Goal: Answer question/provide support: Share knowledge or assist other users

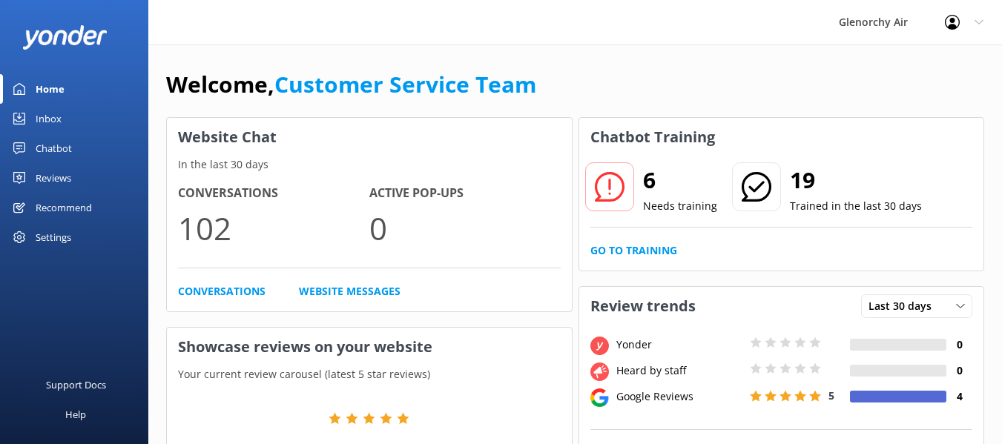
click at [48, 148] on div "Chatbot" at bounding box center [54, 149] width 36 height 30
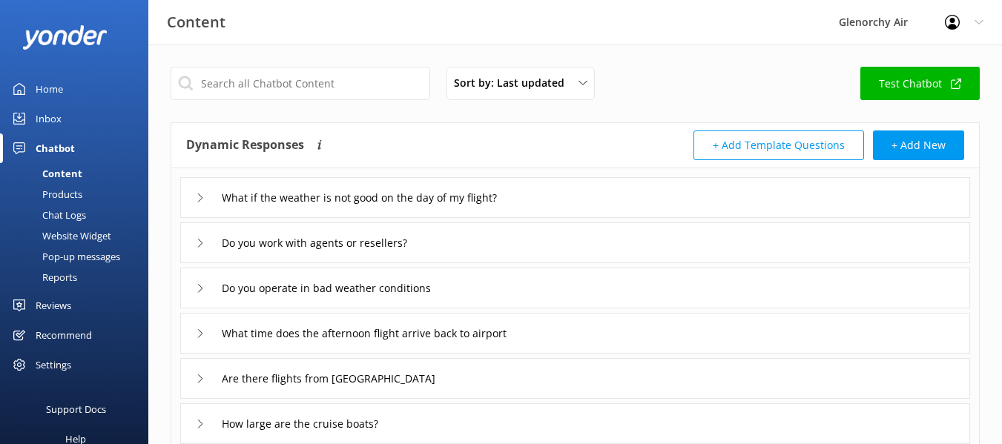
click at [53, 118] on div "Inbox" at bounding box center [49, 119] width 26 height 30
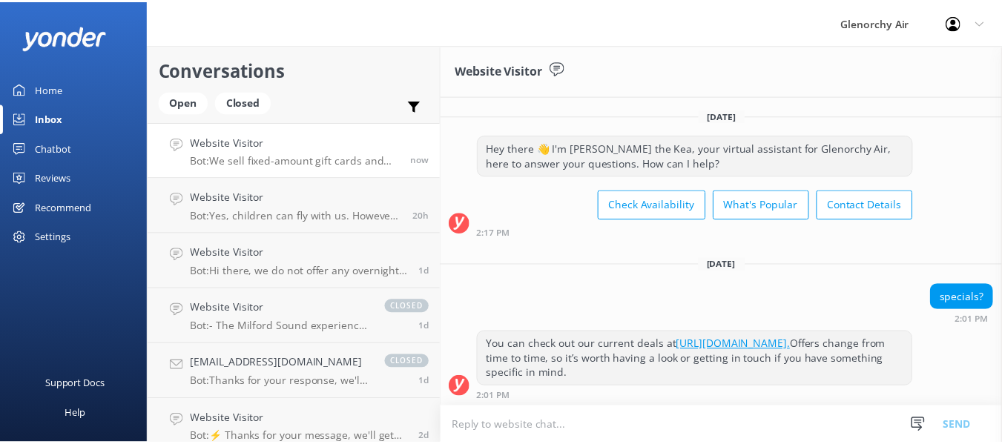
scroll to position [332, 0]
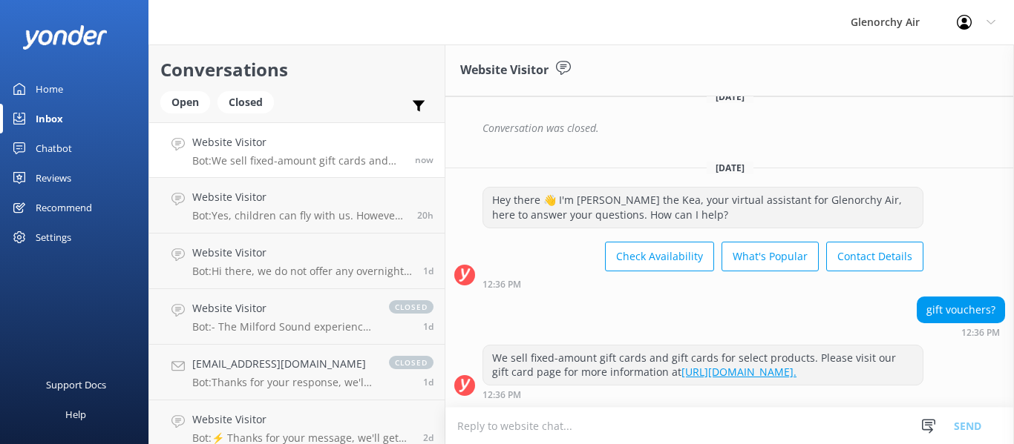
drag, startPoint x: 50, startPoint y: 148, endPoint x: 86, endPoint y: 148, distance: 35.6
click at [50, 148] on div "Chatbot" at bounding box center [54, 149] width 36 height 30
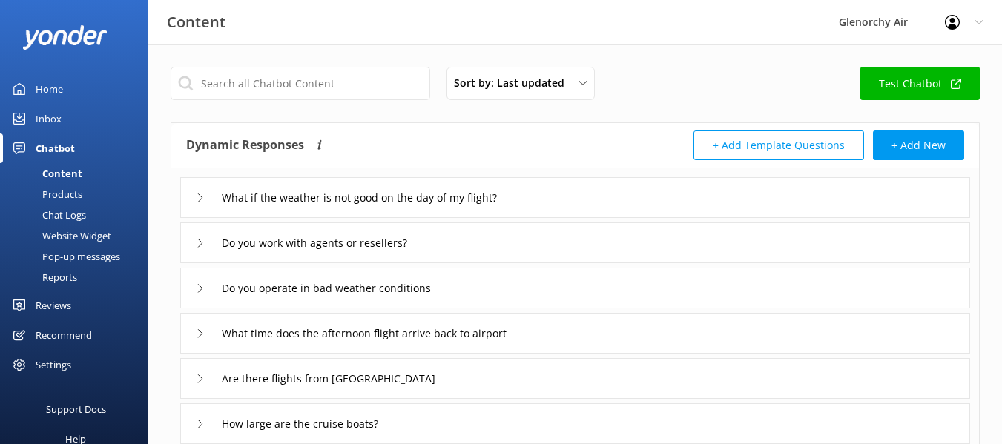
click at [65, 215] on div "Chat Logs" at bounding box center [47, 215] width 77 height 21
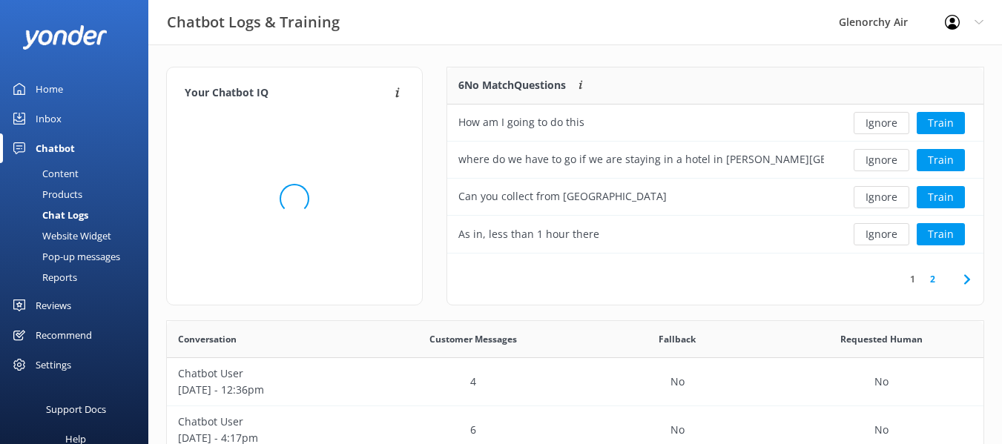
scroll to position [175, 525]
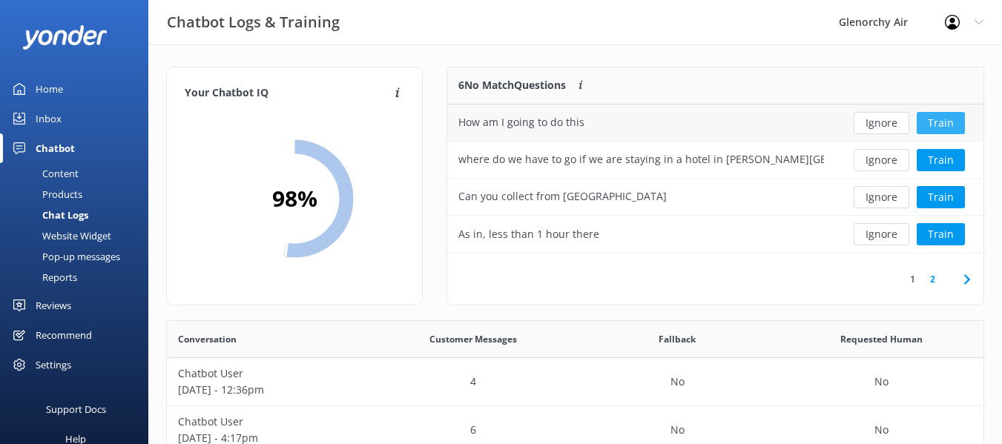
click at [930, 122] on button "Train" at bounding box center [941, 123] width 48 height 22
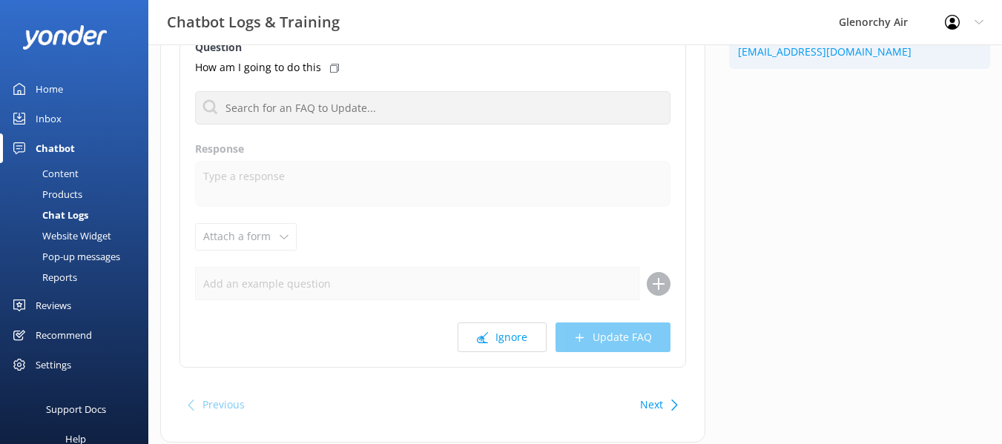
scroll to position [199, 0]
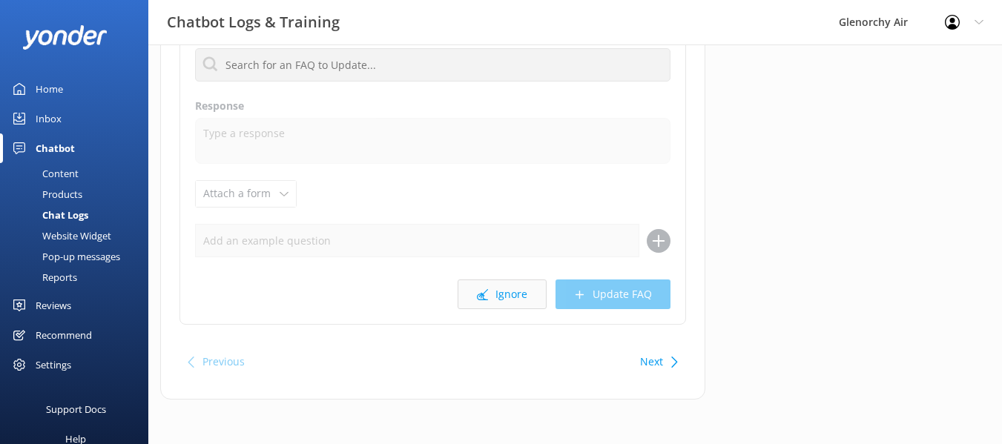
click at [487, 296] on use at bounding box center [482, 294] width 11 height 11
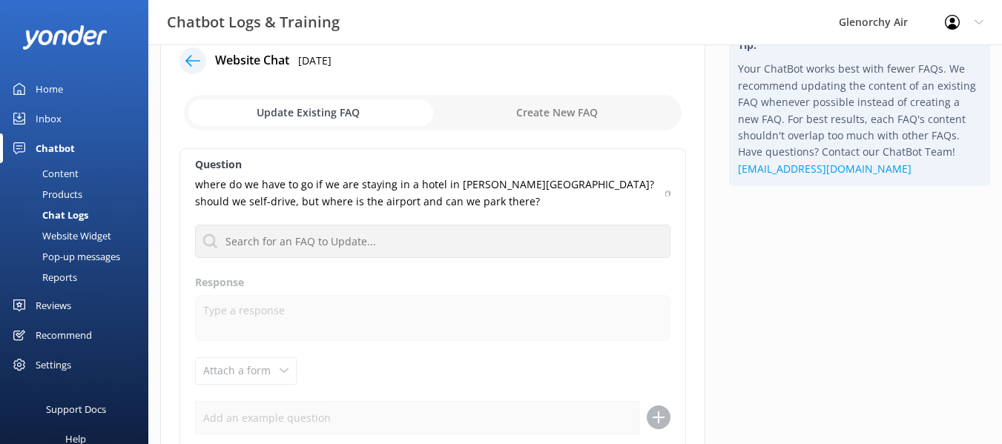
scroll to position [74, 0]
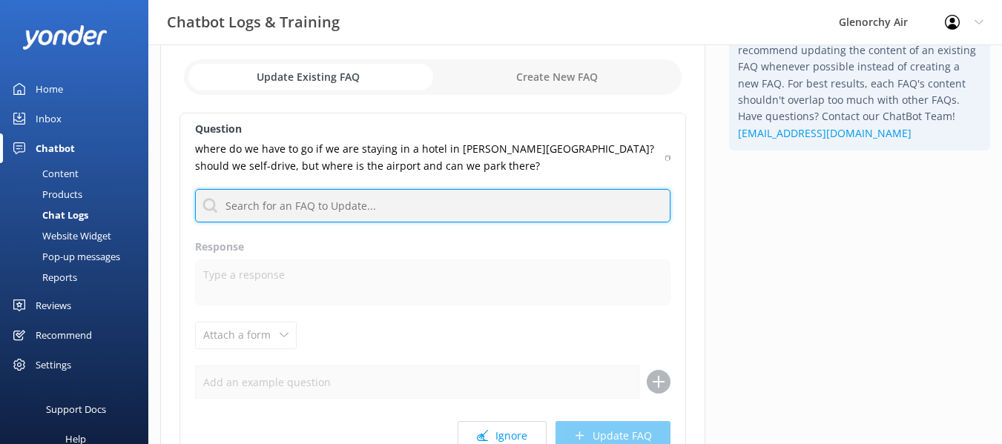
click at [344, 202] on input "text" at bounding box center [433, 205] width 476 height 33
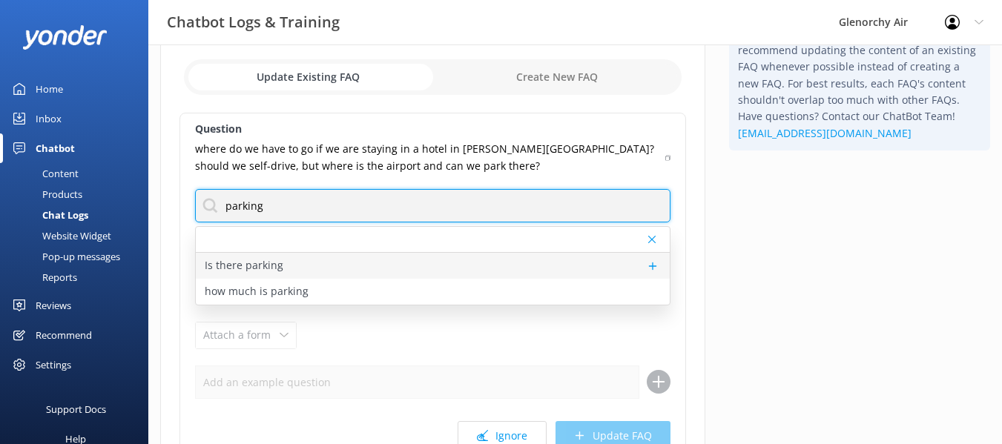
type input "parking"
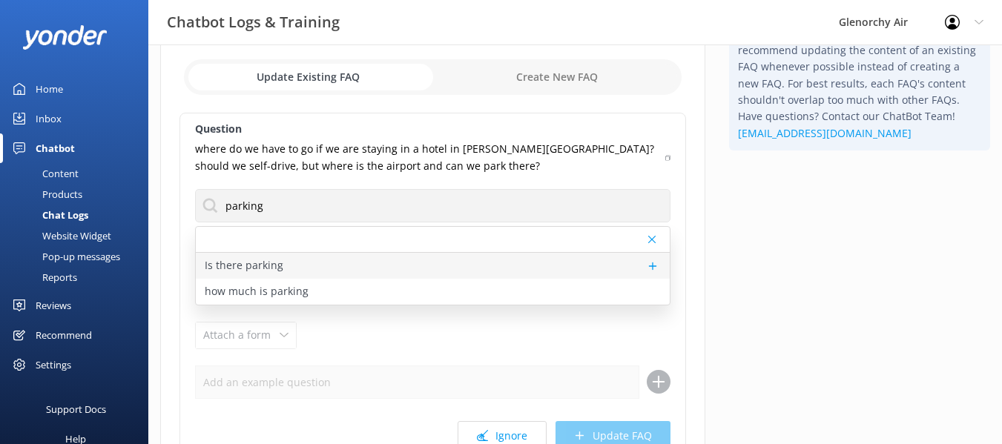
click at [254, 266] on p "Is there parking" at bounding box center [244, 265] width 79 height 16
type textarea "If you are self driving, we unfortunately do not have free parking at [GEOGRAPH…"
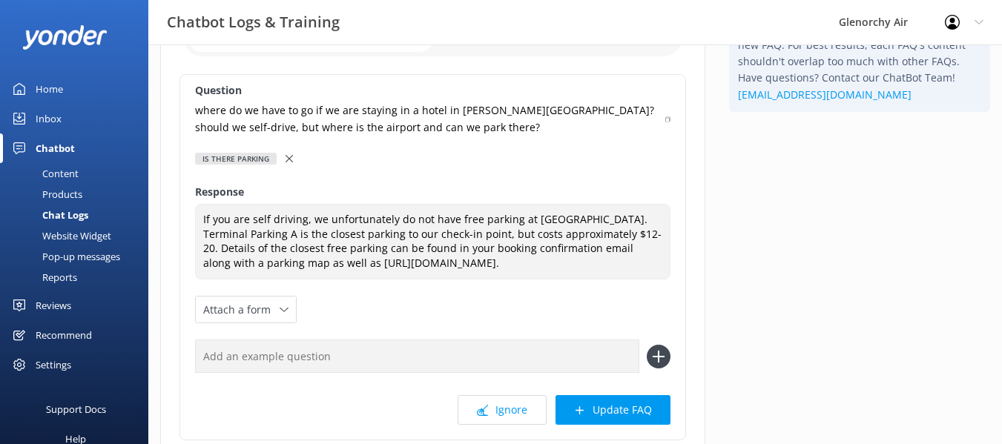
scroll to position [148, 0]
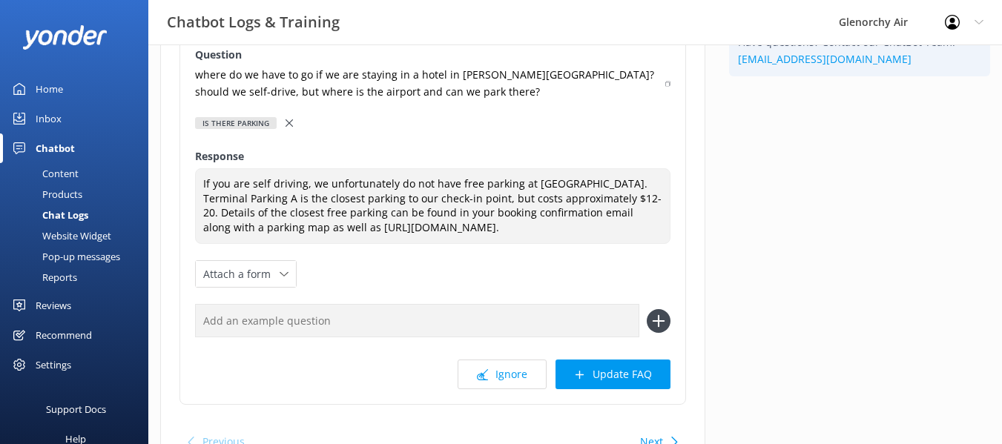
click at [291, 115] on div at bounding box center [291, 123] width 10 height 16
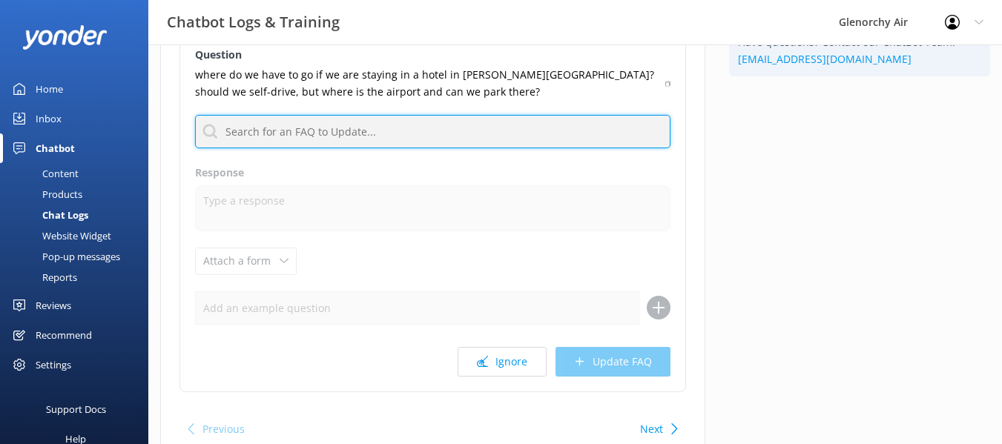
click at [280, 122] on input "text" at bounding box center [433, 131] width 476 height 33
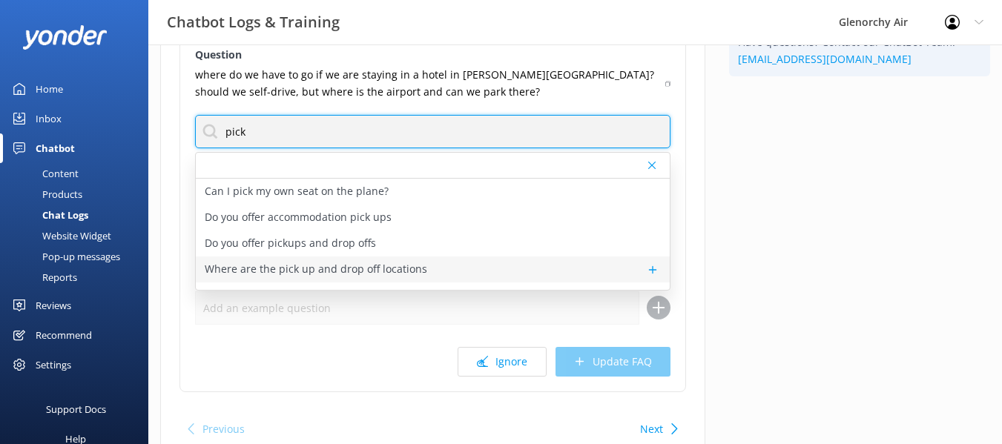
type input "pick"
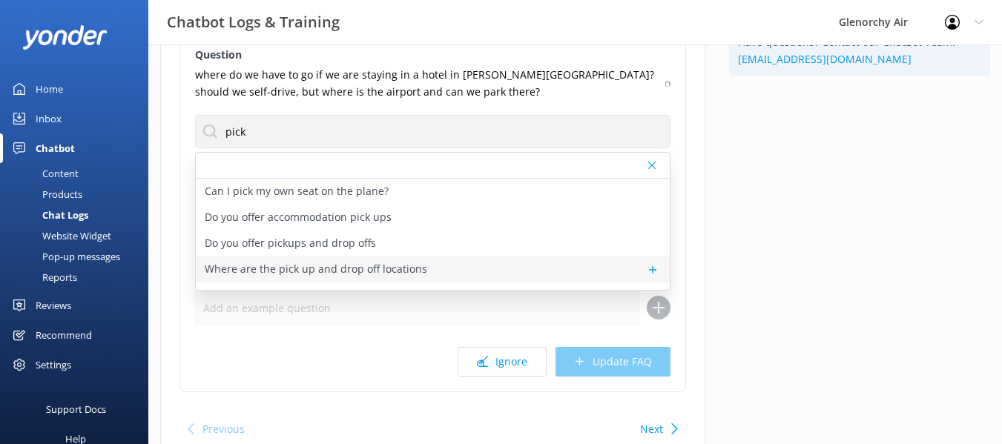
click at [355, 270] on p "Where are the pick up and drop off locations" at bounding box center [316, 269] width 223 height 16
type textarea "We pick up from a variety of locations in [GEOGRAPHIC_DATA] and [GEOGRAPHIC_DAT…"
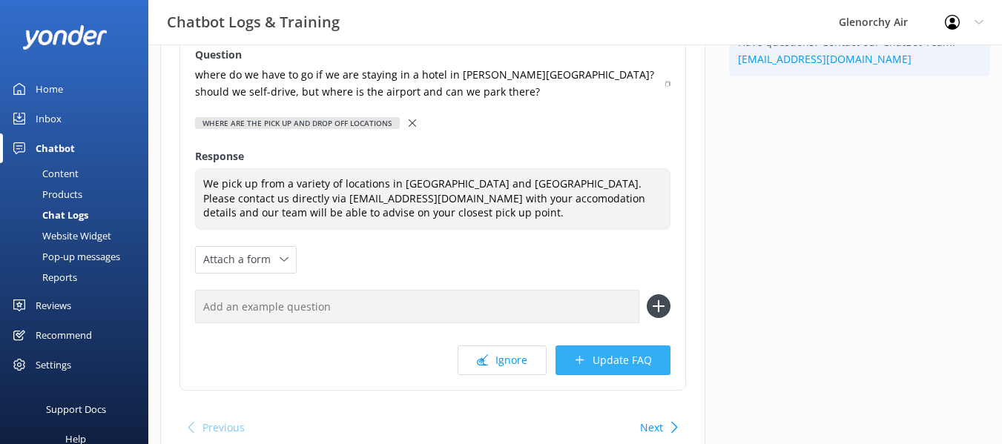
click at [584, 361] on use at bounding box center [580, 360] width 8 height 8
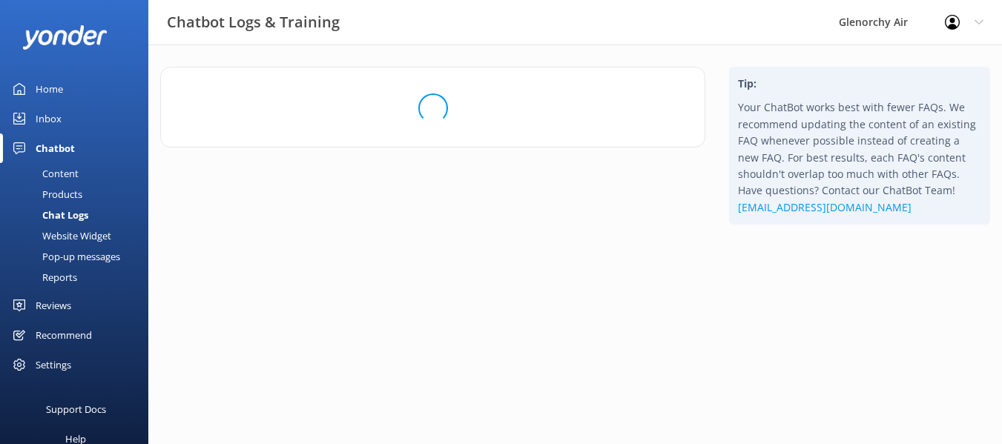
scroll to position [0, 0]
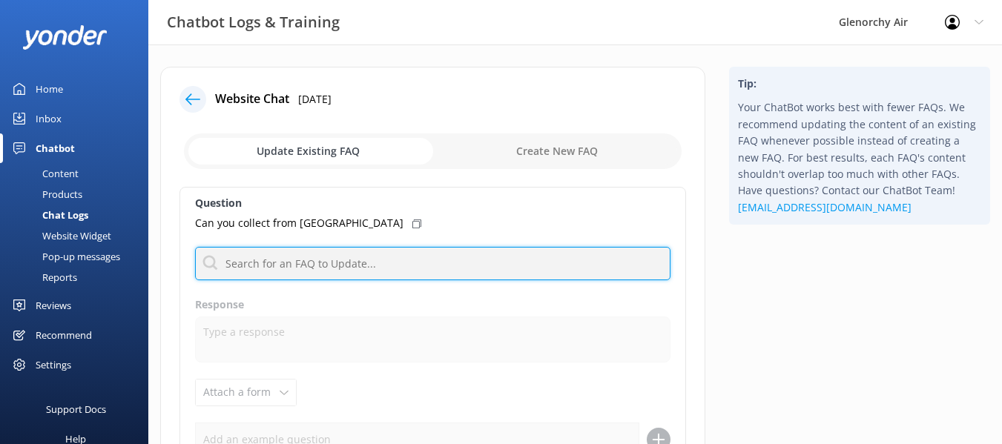
click at [343, 264] on input "text" at bounding box center [433, 263] width 476 height 33
type input "pick"
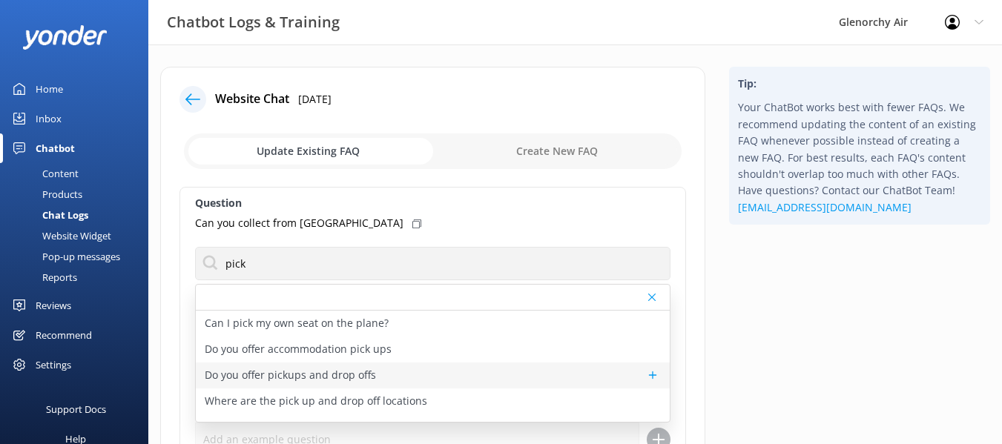
click at [298, 375] on p "Do you offer pickups and drop offs" at bounding box center [290, 375] width 171 height 16
type textarea "We offer complimentary pick ups and drop offs within [GEOGRAPHIC_DATA]. Please …"
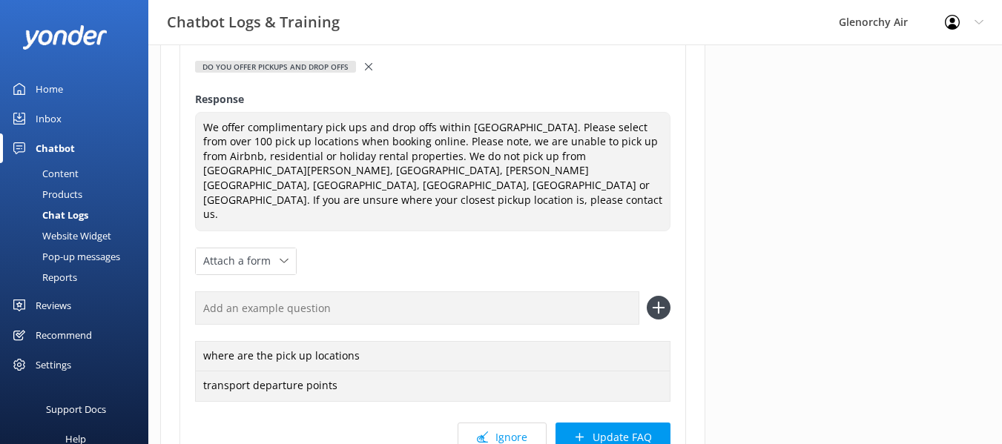
scroll to position [223, 0]
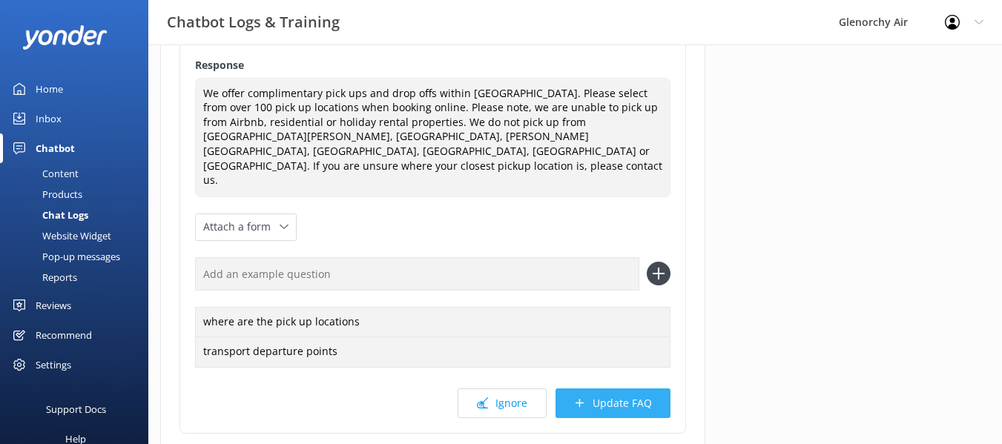
click at [600, 389] on button "Update FAQ" at bounding box center [613, 404] width 115 height 30
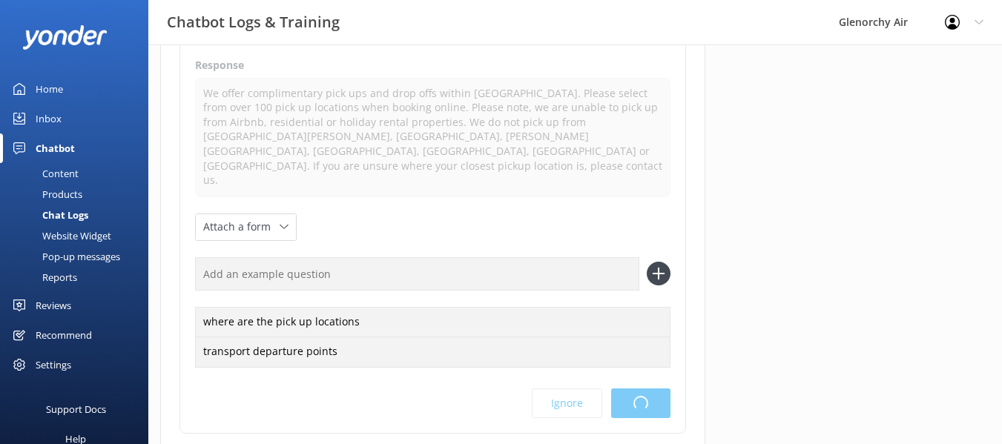
scroll to position [0, 0]
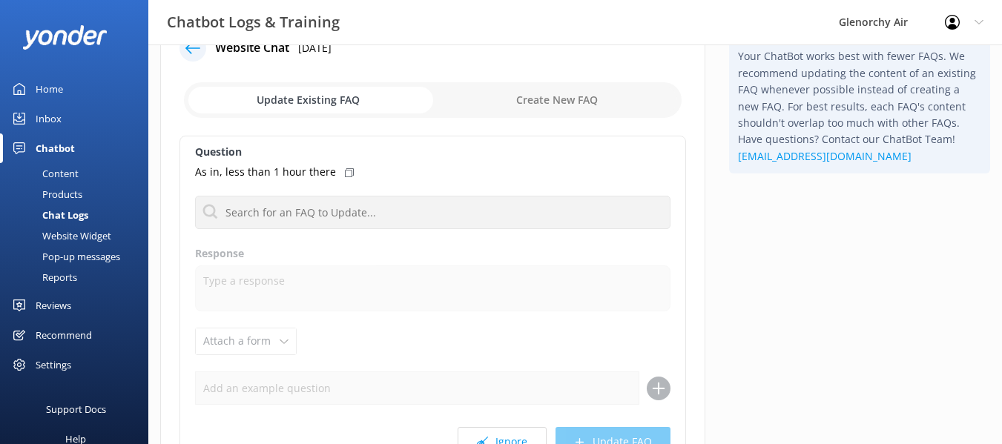
scroll to position [148, 0]
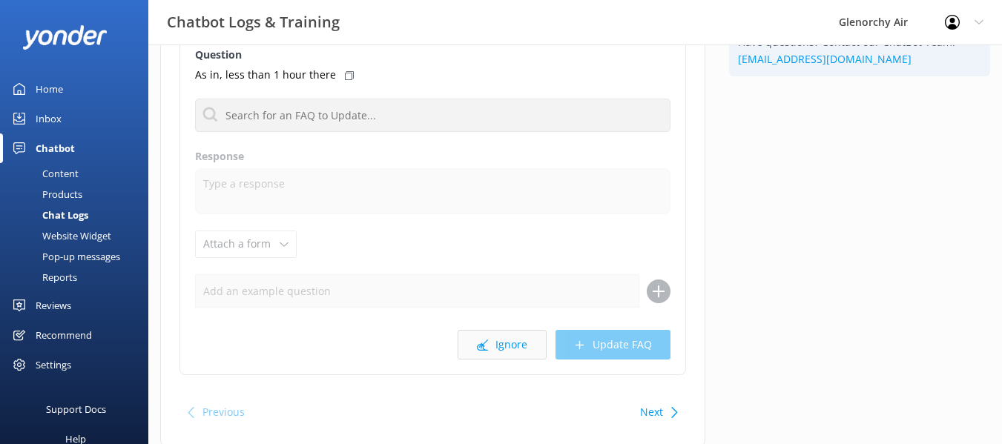
click at [482, 346] on use at bounding box center [482, 345] width 11 height 11
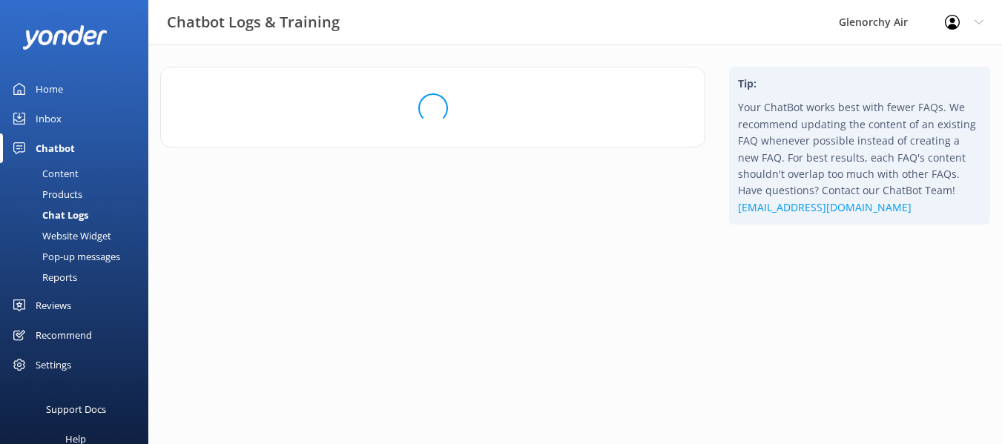
scroll to position [0, 0]
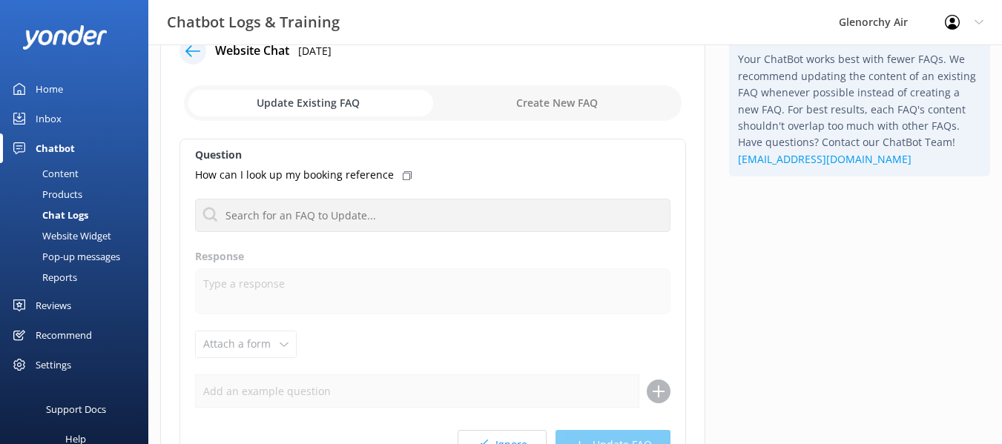
scroll to position [74, 0]
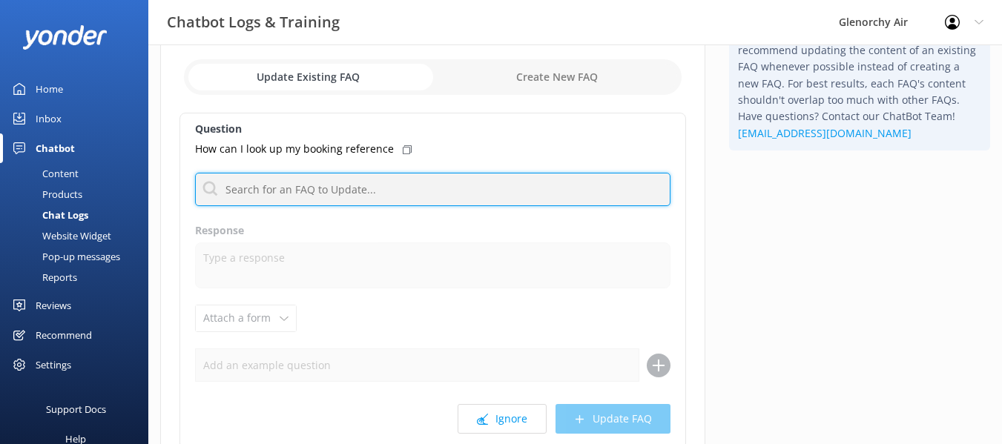
click at [286, 195] on input "text" at bounding box center [433, 189] width 476 height 33
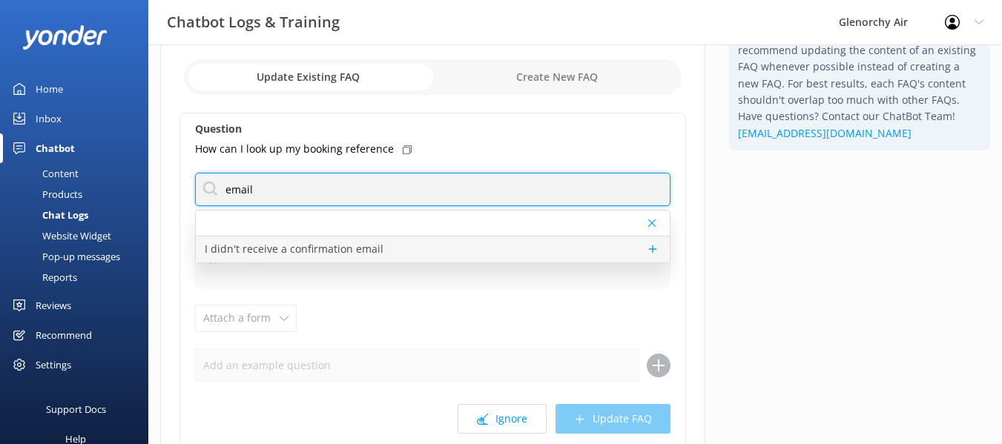
type input "email"
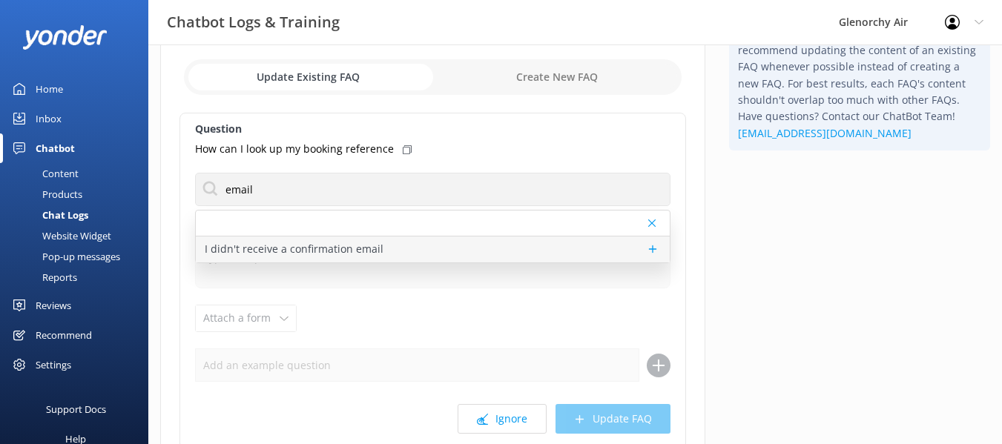
click at [288, 252] on p "I didn't receive a confirmation email" at bounding box center [294, 249] width 179 height 16
type textarea "Most of our flights are booked on request, and we’ll confirm your spot as soon …"
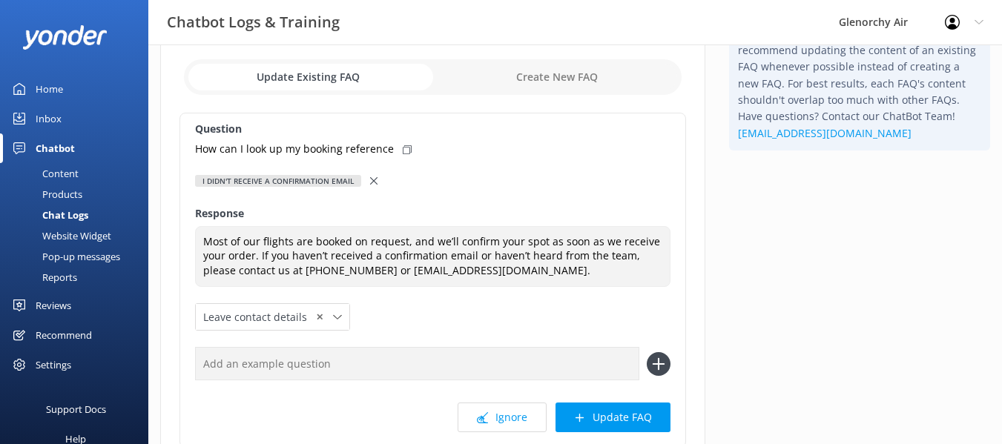
click at [372, 182] on use at bounding box center [373, 180] width 7 height 7
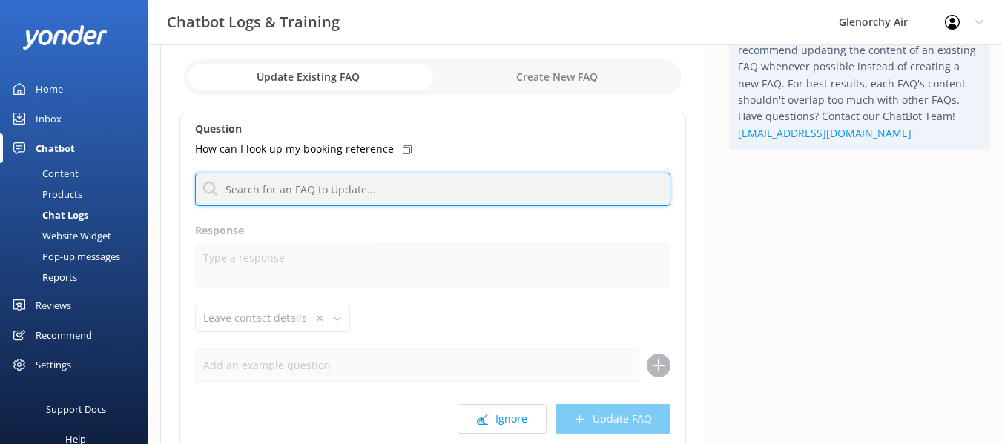
click at [351, 188] on input "text" at bounding box center [433, 189] width 476 height 33
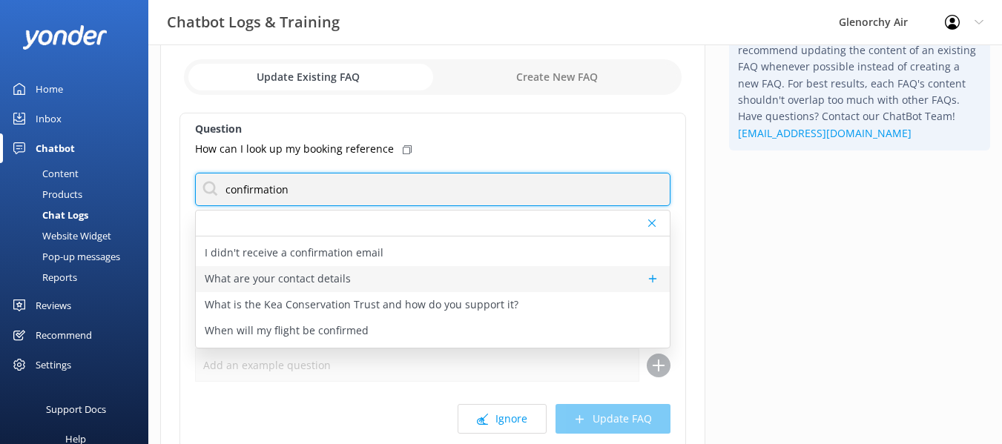
scroll to position [96, 0]
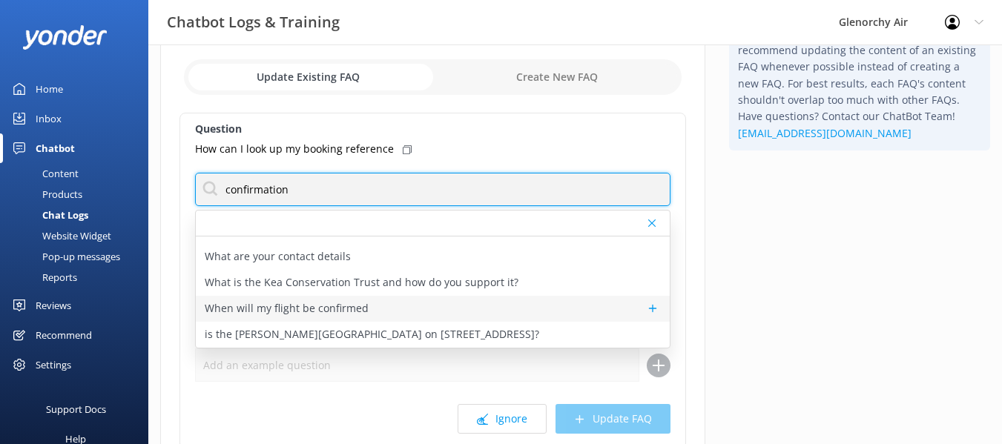
type input "confirmation"
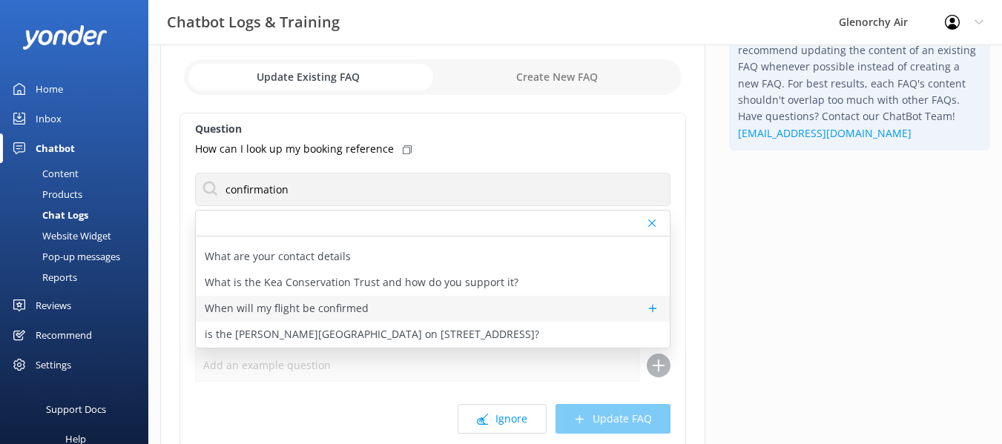
click at [339, 306] on p "When will my flight be confirmed" at bounding box center [287, 309] width 164 height 16
type textarea "Please call us on [PHONE_NUMBER] hour before your scheduled flight time on the …"
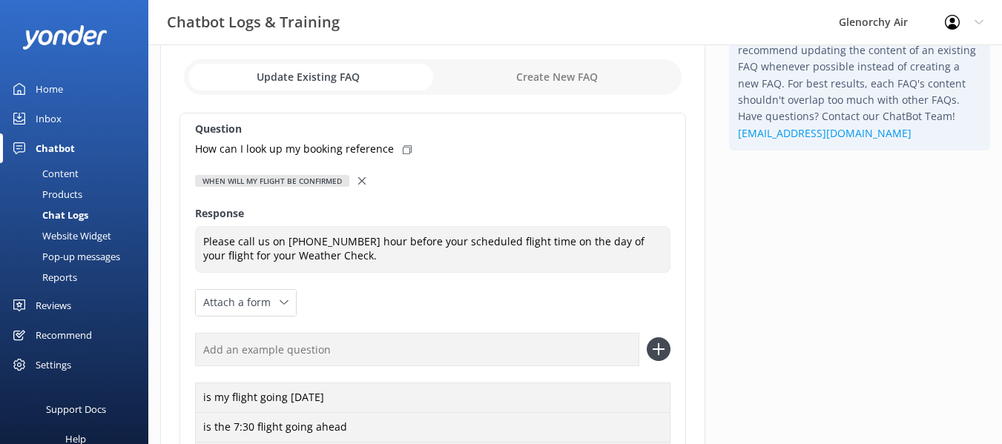
click at [361, 179] on icon at bounding box center [361, 180] width 7 height 7
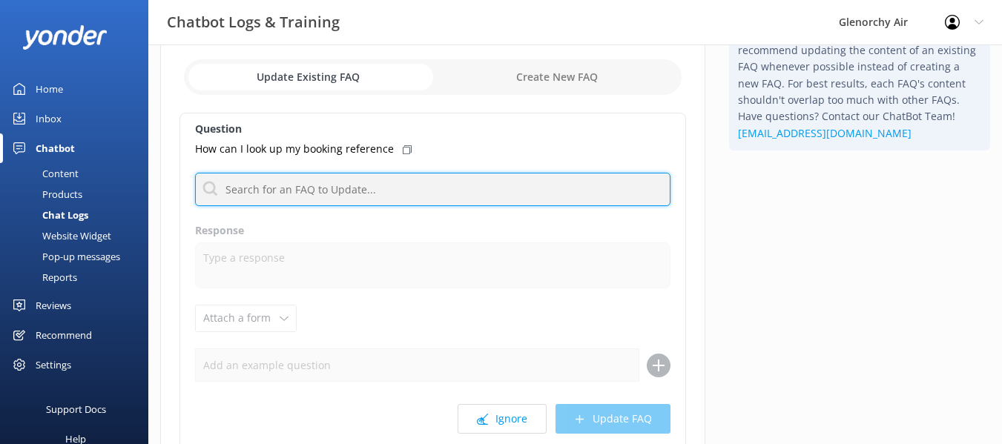
click at [338, 194] on input "text" at bounding box center [433, 189] width 476 height 33
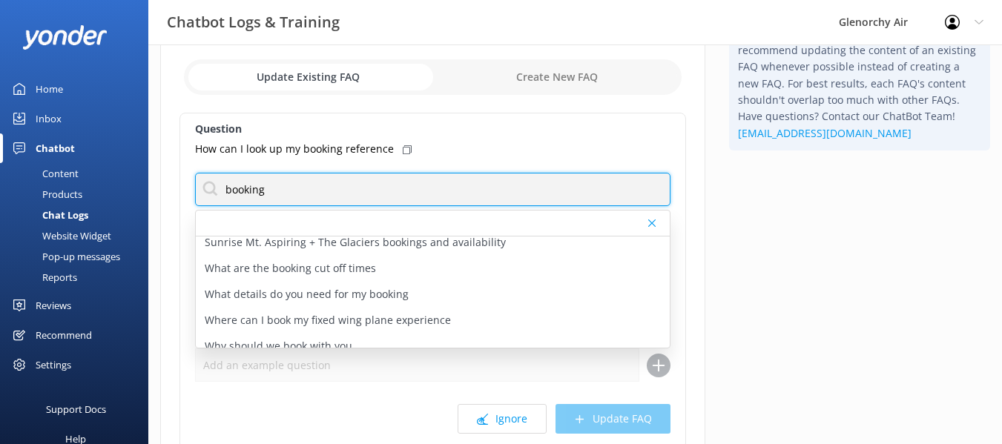
scroll to position [512, 0]
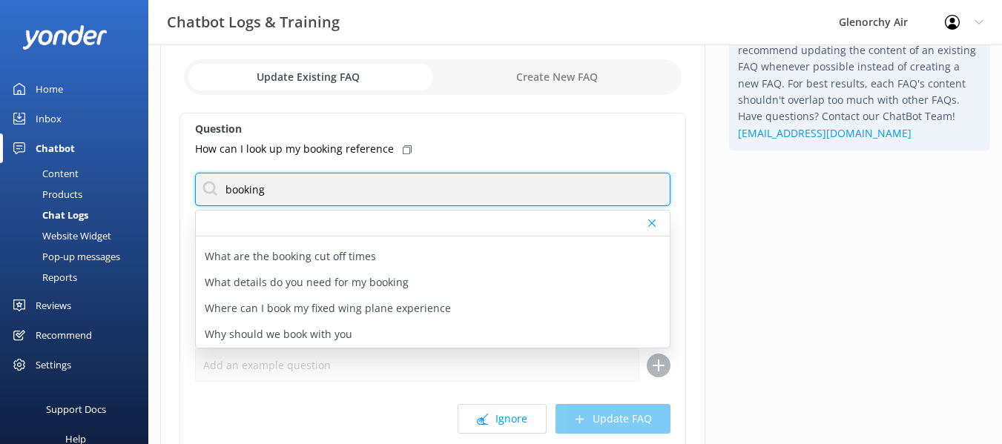
type input "booking"
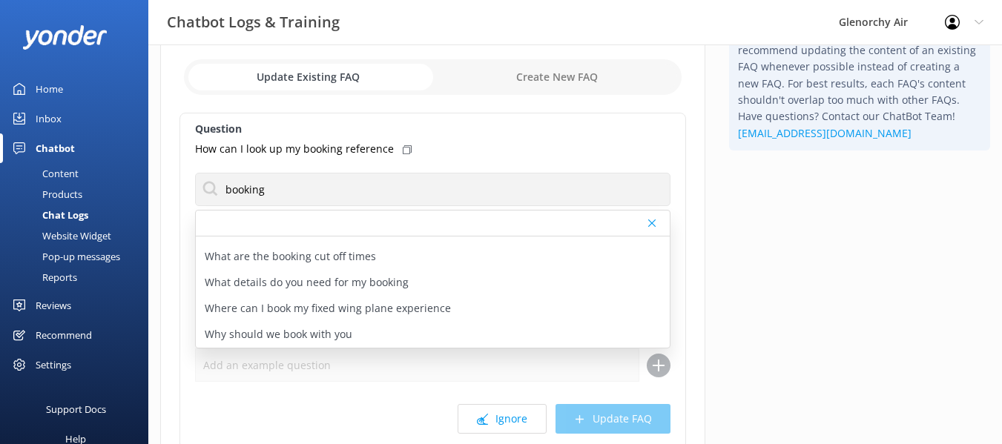
click at [442, 287] on div "What details do you need for my booking" at bounding box center [433, 283] width 474 height 26
type textarea "To confirm your booking, we’ll need the number of passengers (including adults,…"
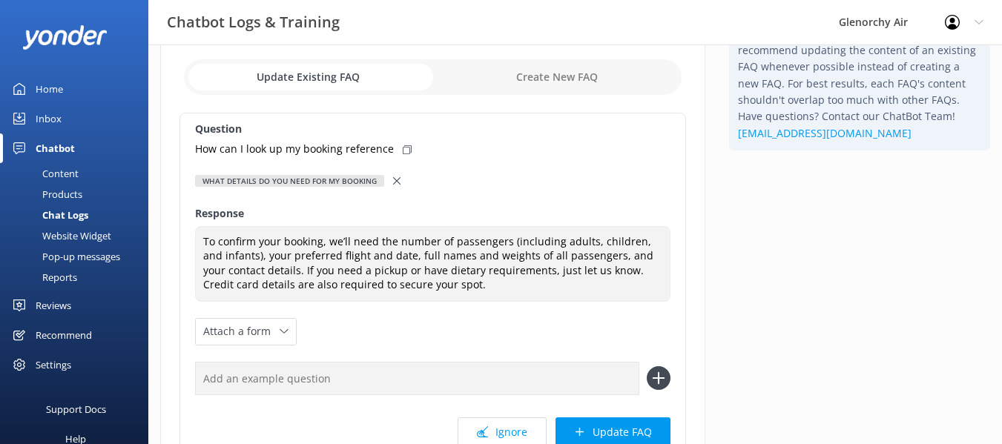
click at [393, 180] on use at bounding box center [396, 180] width 7 height 7
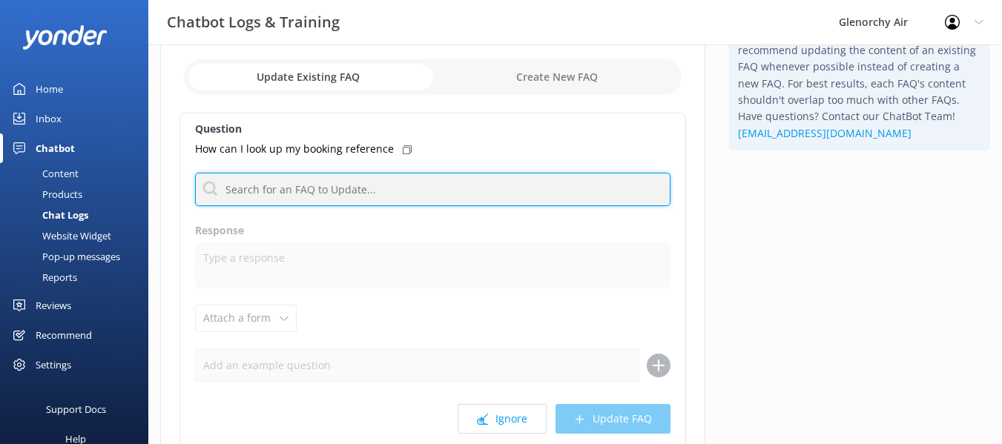
click at [364, 191] on input "text" at bounding box center [433, 189] width 476 height 33
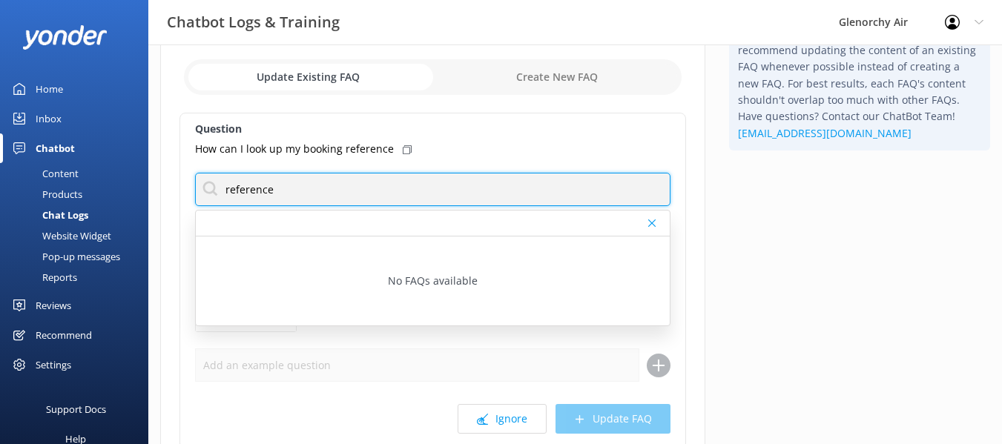
drag, startPoint x: 364, startPoint y: 191, endPoint x: 214, endPoint y: 201, distance: 149.5
click at [214, 201] on input "reference" at bounding box center [433, 189] width 476 height 33
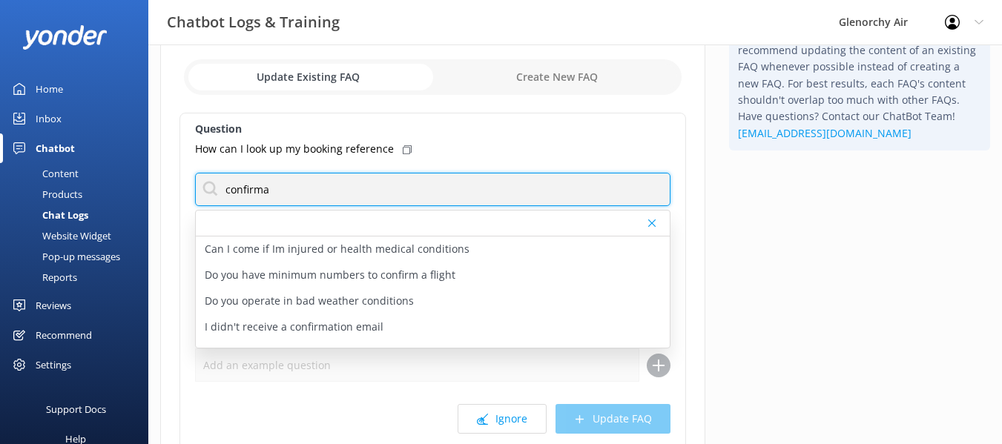
type input "confirmation"
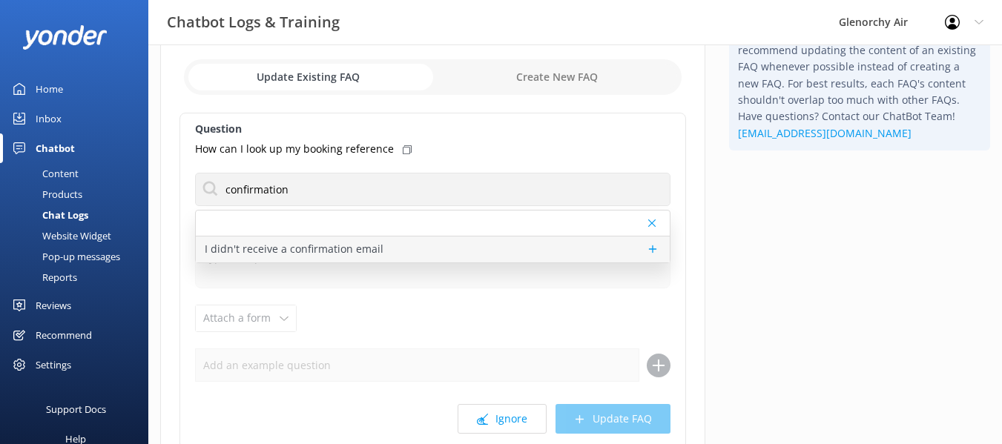
click at [335, 254] on p "I didn't receive a confirmation email" at bounding box center [294, 249] width 179 height 16
type textarea "Most of our flights are booked on request, and we’ll confirm your spot as soon …"
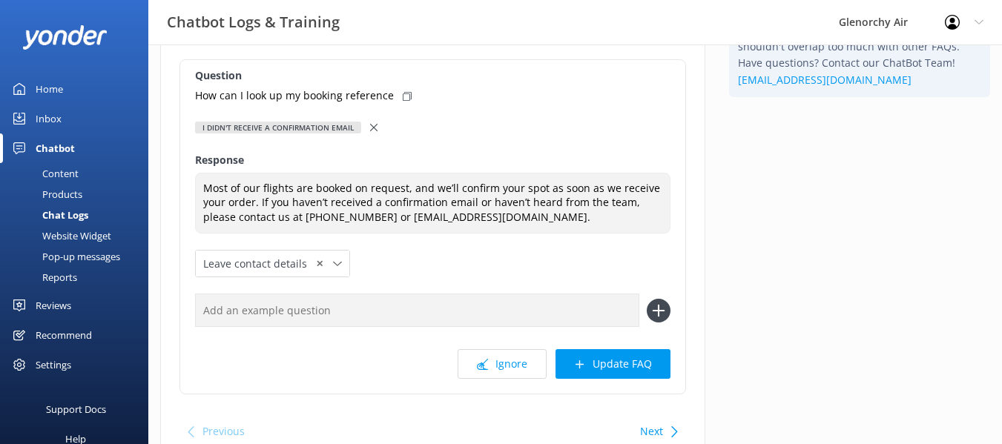
scroll to position [148, 0]
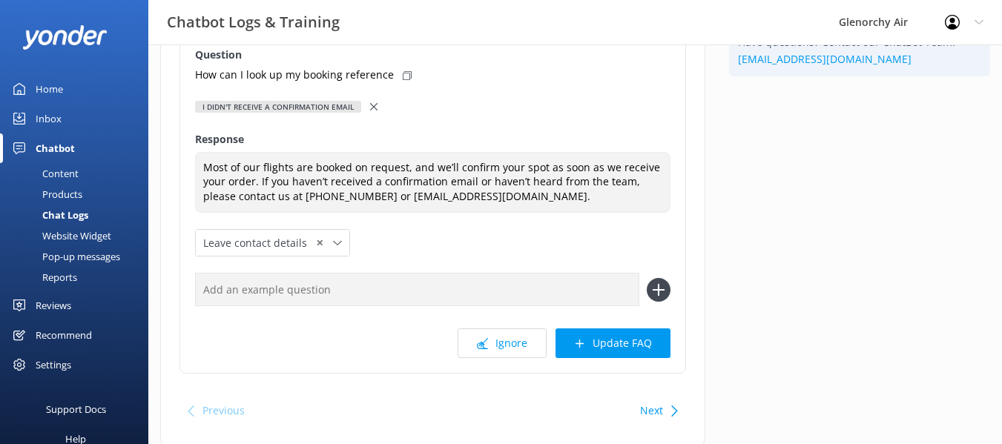
click at [365, 106] on div "I didn't receive a confirmation email" at bounding box center [433, 107] width 476 height 16
click at [370, 108] on use at bounding box center [373, 106] width 7 height 7
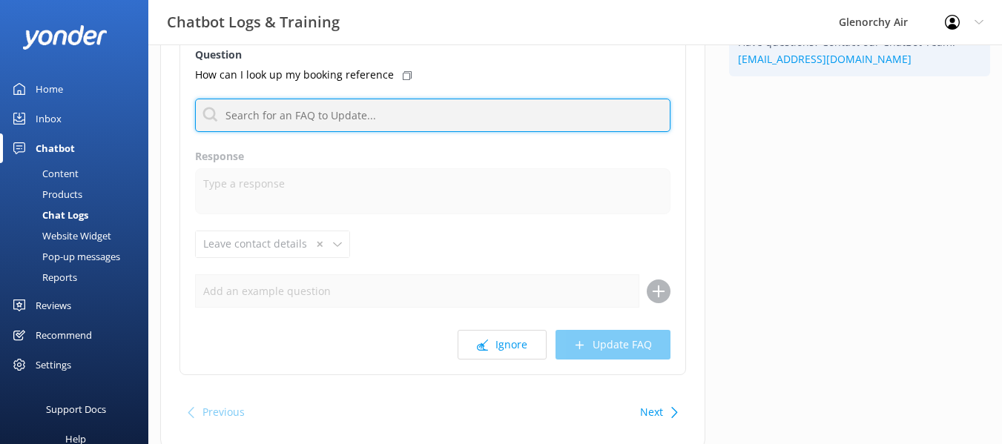
click at [332, 113] on input "text" at bounding box center [433, 115] width 476 height 33
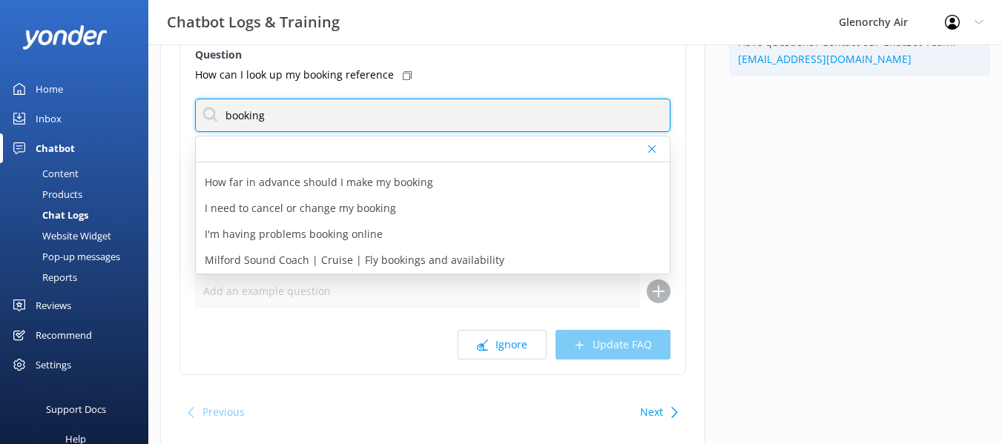
drag, startPoint x: 299, startPoint y: 111, endPoint x: 138, endPoint y: 125, distance: 161.6
click at [138, 125] on div "Chatbot Logs & Training Glenorchy Air Profile Settings Logout Home Inbox Chatbo…" at bounding box center [501, 195] width 1002 height 599
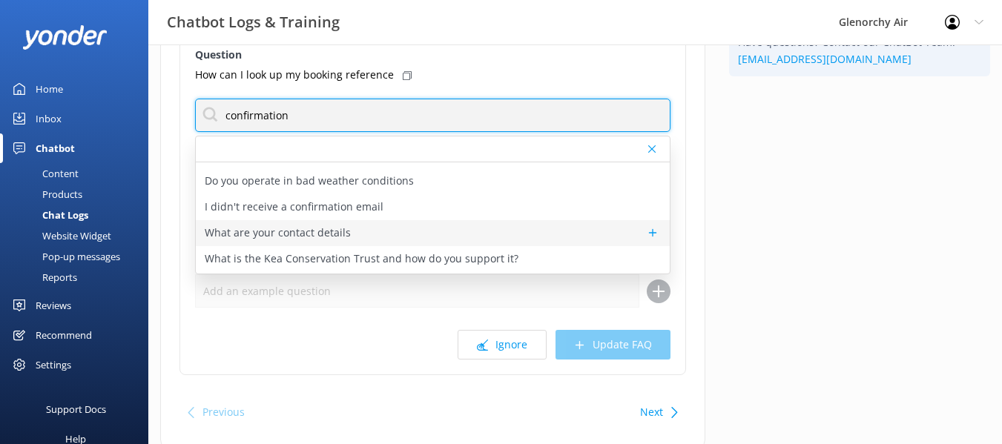
scroll to position [22, 0]
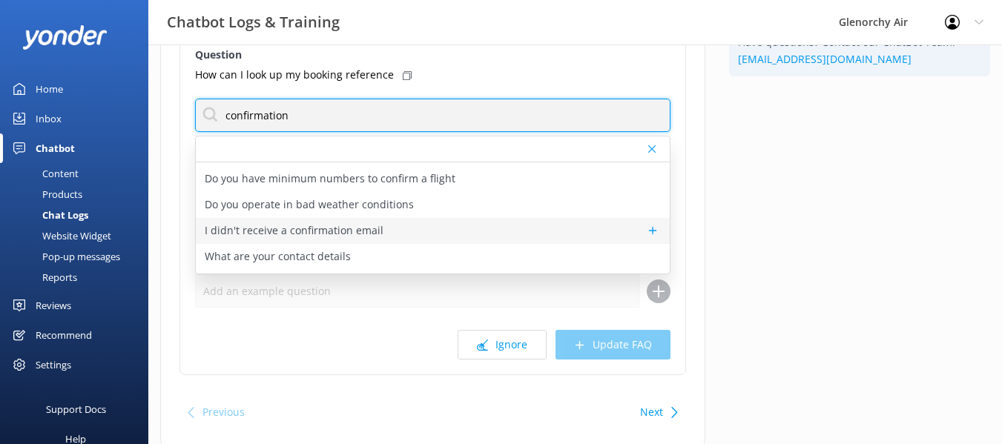
type input "confirmation"
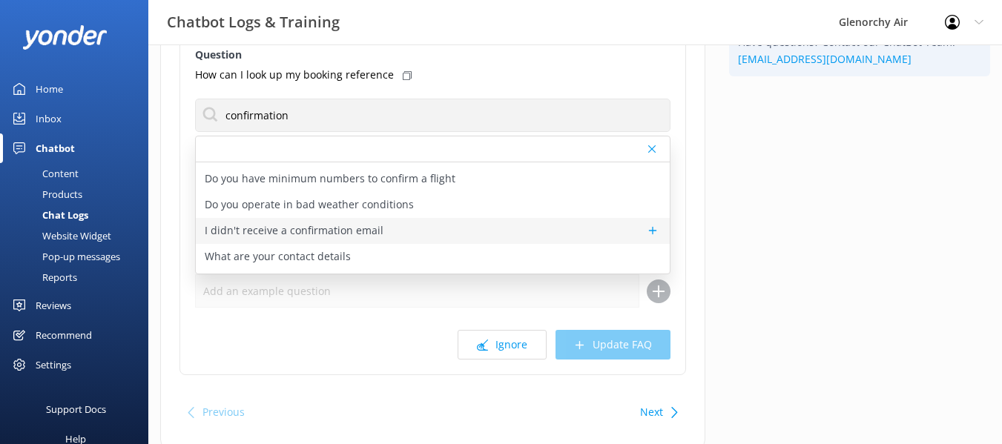
click at [326, 232] on p "I didn't receive a confirmation email" at bounding box center [294, 231] width 179 height 16
type textarea "Most of our flights are booked on request, and we’ll confirm your spot as soon …"
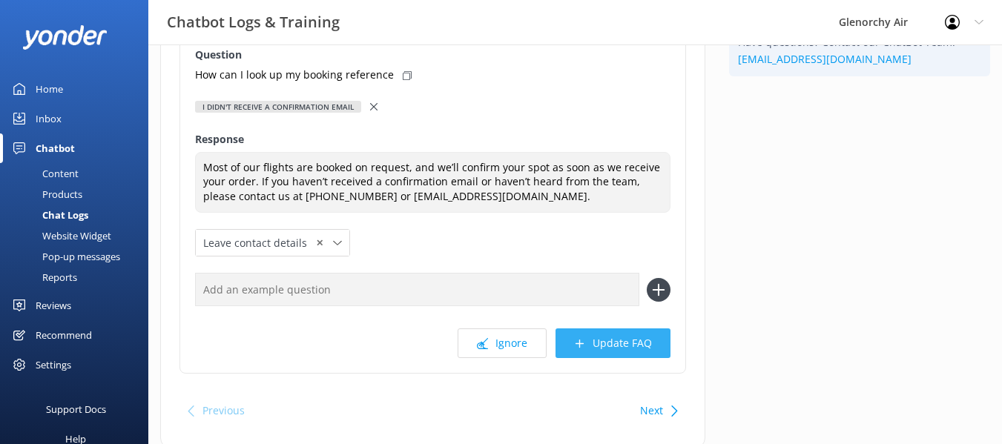
click at [593, 344] on button "Update FAQ" at bounding box center [613, 344] width 115 height 30
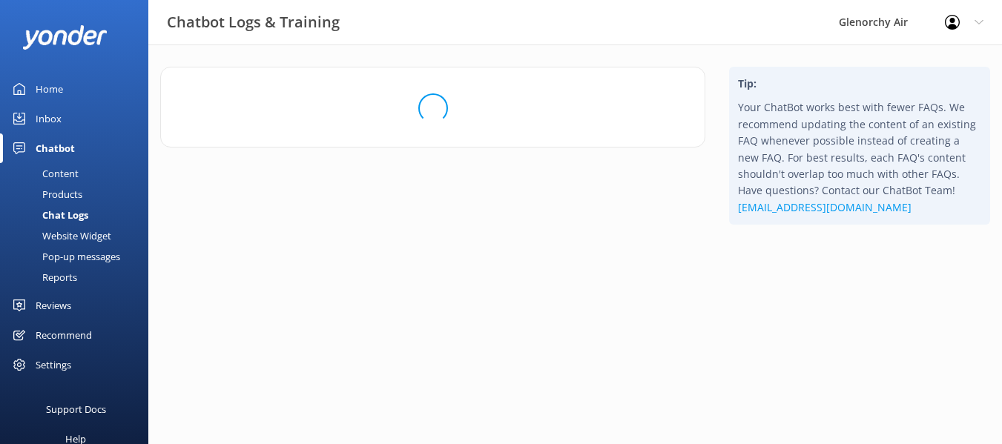
scroll to position [0, 0]
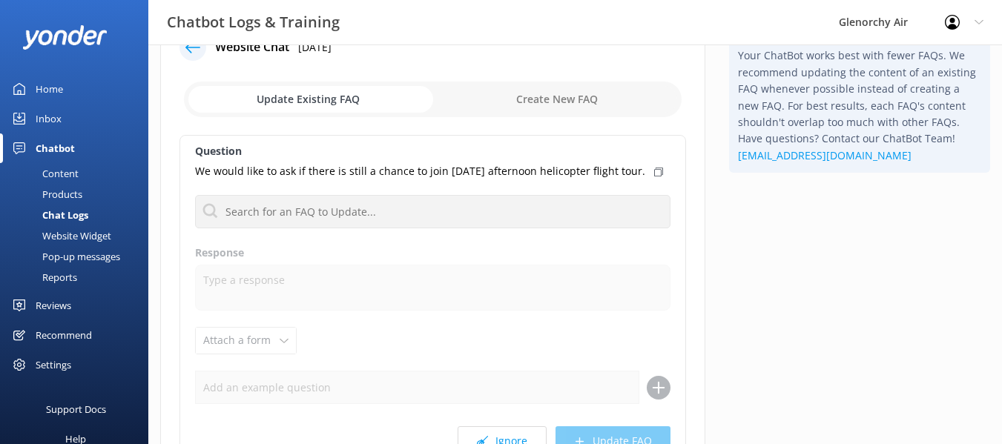
scroll to position [74, 0]
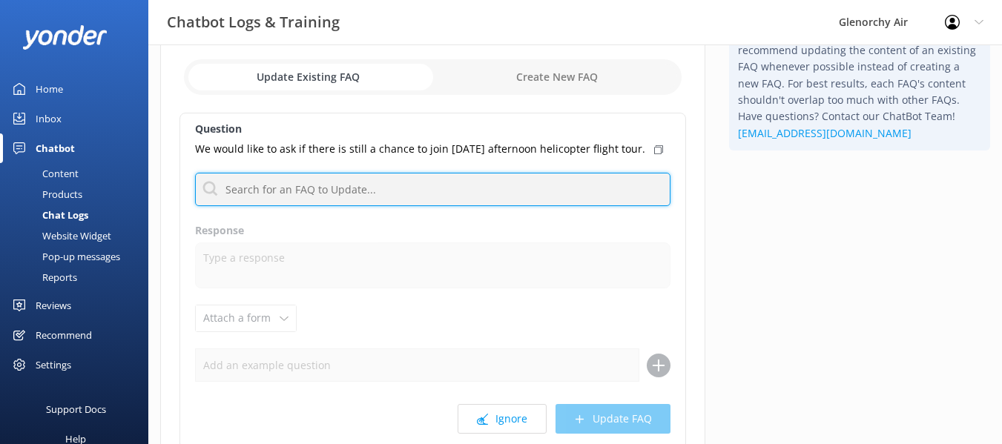
click at [326, 185] on input "text" at bounding box center [433, 189] width 476 height 33
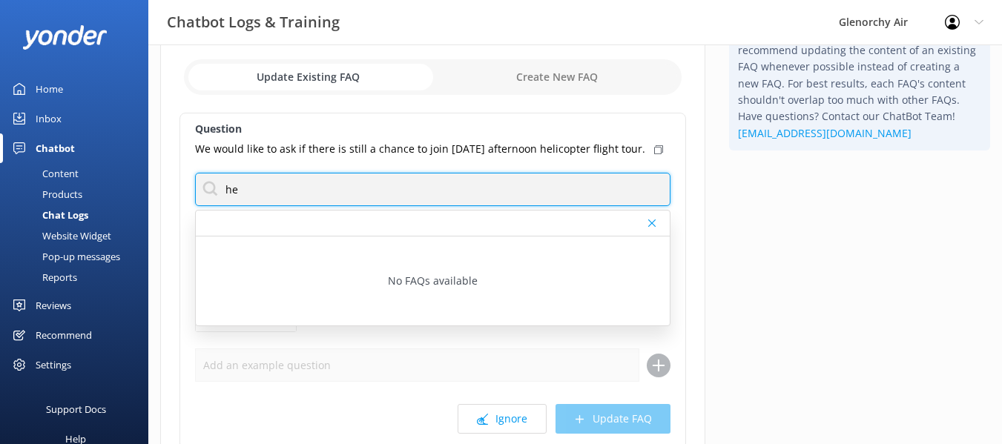
type input "h"
type input "t"
type input "weather"
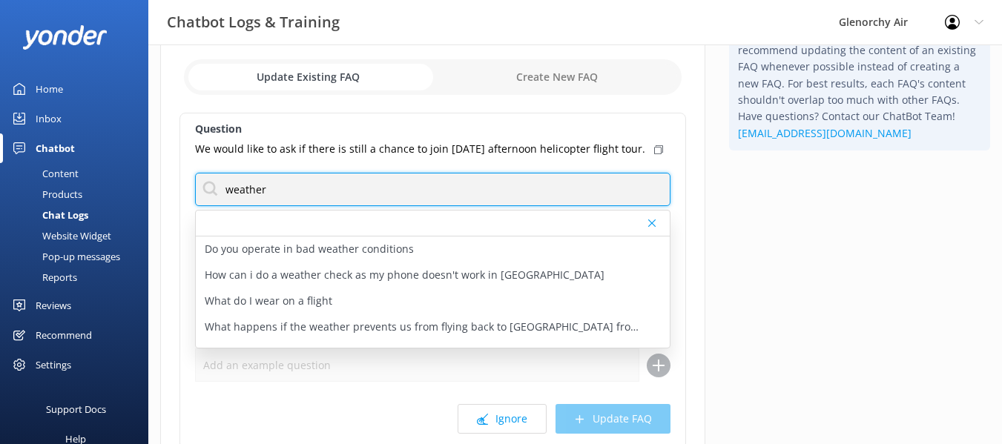
drag, startPoint x: 378, startPoint y: 186, endPoint x: 207, endPoint y: 198, distance: 171.8
click at [207, 198] on input "weather" at bounding box center [433, 189] width 476 height 33
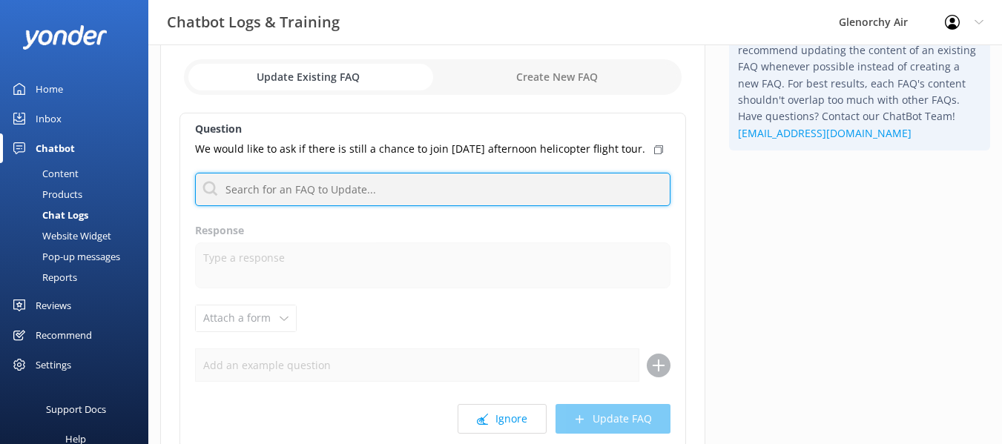
click at [623, 186] on input "text" at bounding box center [433, 189] width 476 height 33
click at [620, 192] on input "text" at bounding box center [433, 189] width 476 height 33
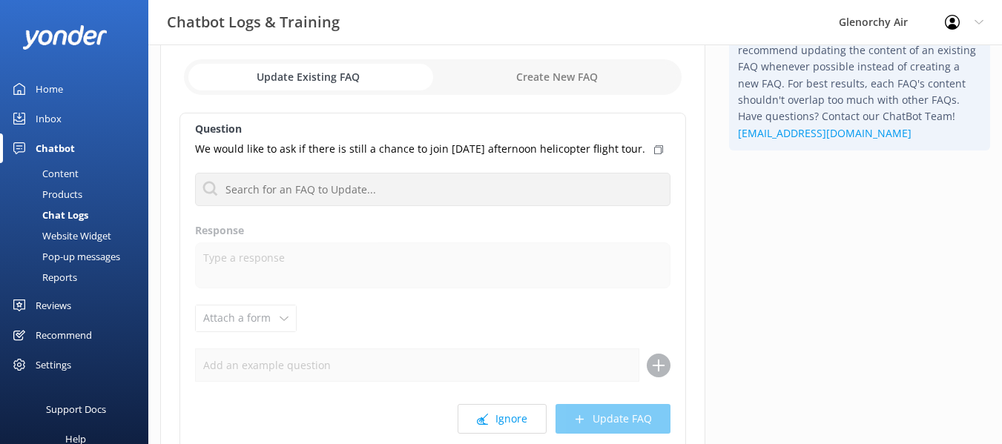
drag, startPoint x: 620, startPoint y: 218, endPoint x: 620, endPoint y: 208, distance: 10.4
click at [620, 218] on div "Question We would like to ask if there is still a chance to join [DATE] afterno…" at bounding box center [433, 281] width 507 height 337
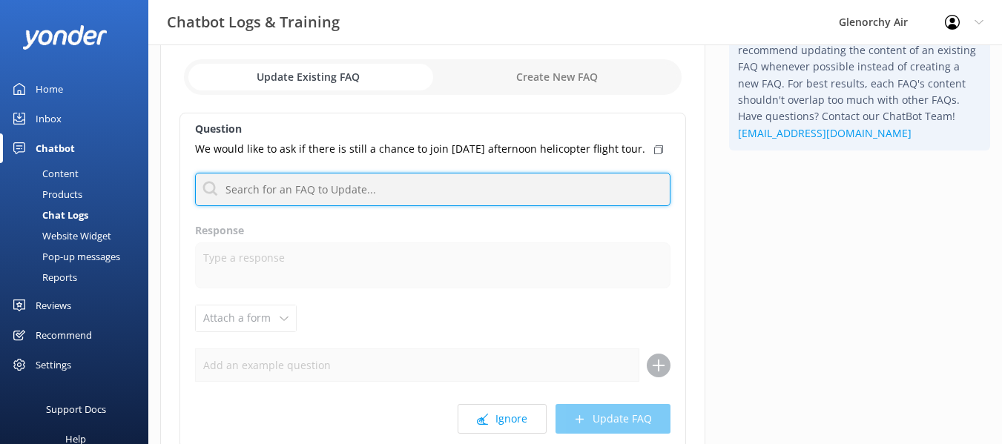
click at [623, 194] on input "text" at bounding box center [433, 189] width 476 height 33
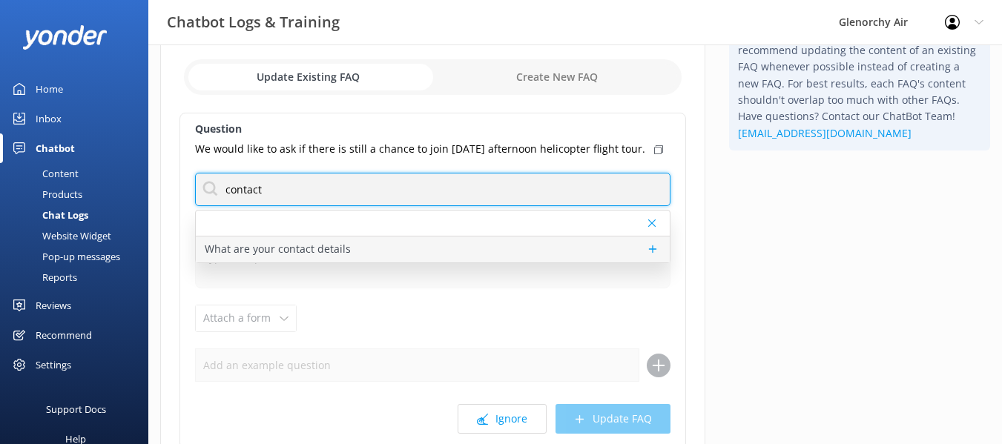
type input "contact"
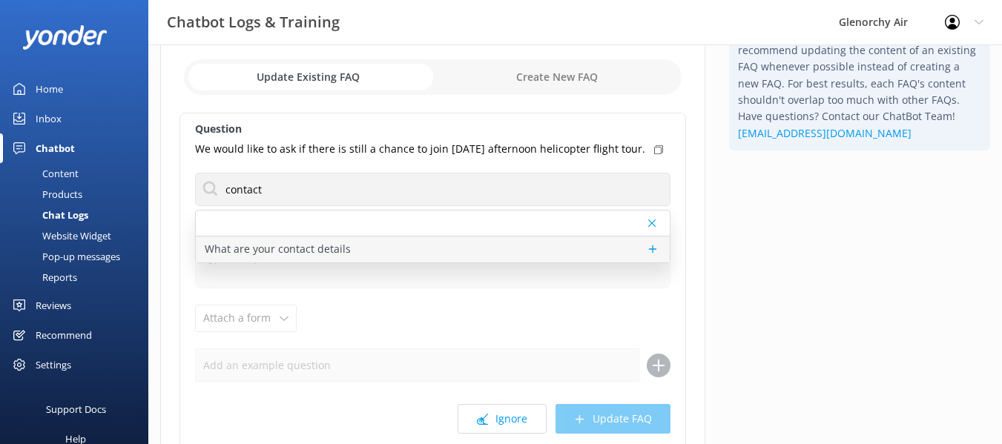
click at [323, 255] on p "What are your contact details" at bounding box center [278, 249] width 146 height 16
type textarea "You can contact the Glenorchy Air team at 0800 676 264 or [PHONE_NUMBER], or by…"
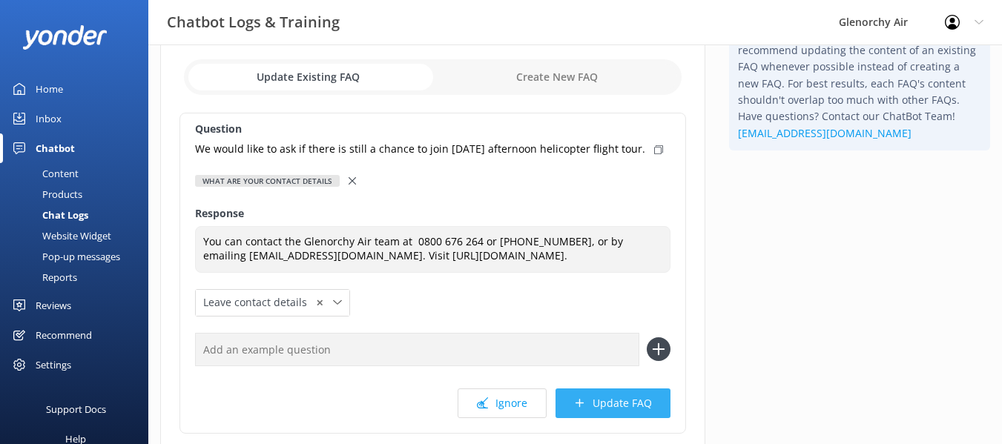
click at [611, 409] on button "Update FAQ" at bounding box center [613, 404] width 115 height 30
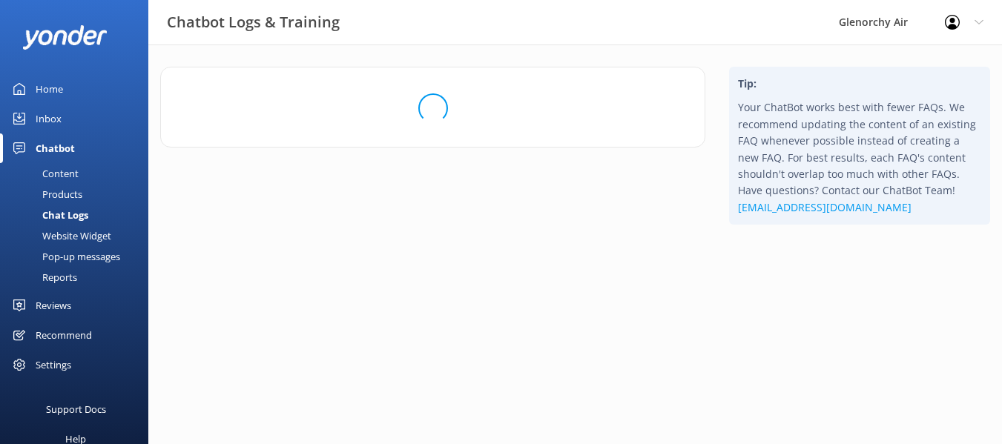
scroll to position [0, 0]
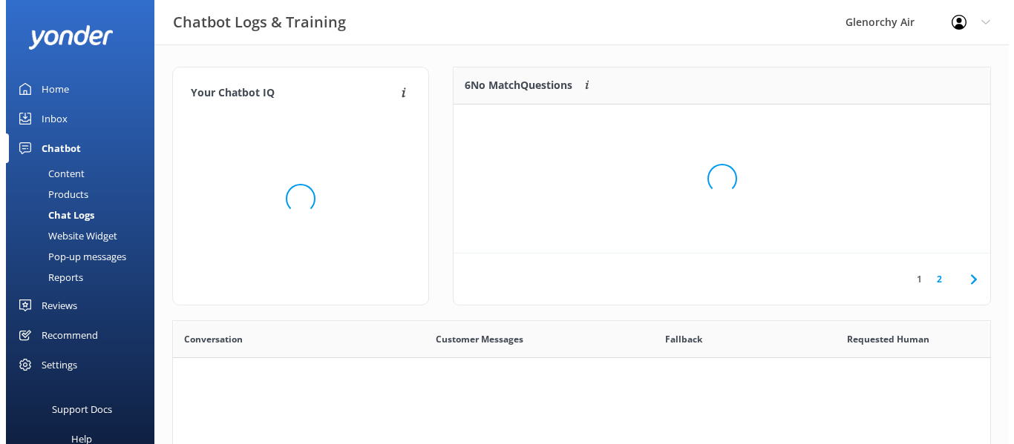
scroll to position [509, 806]
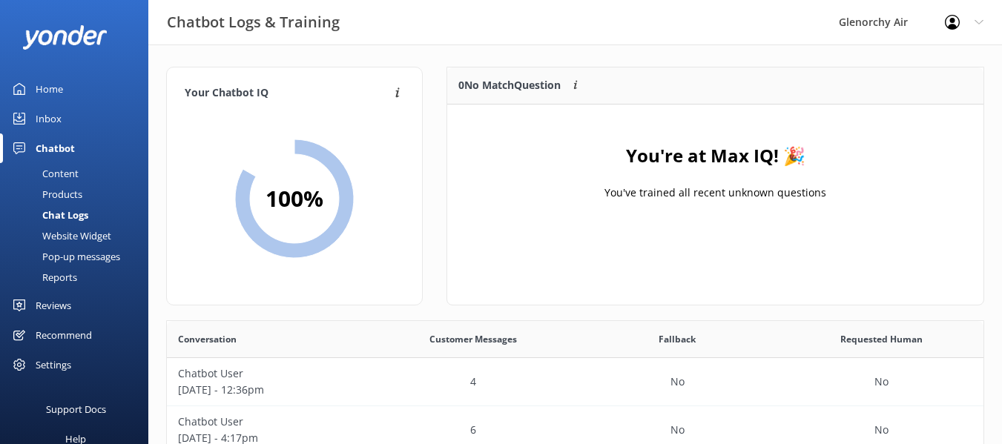
click at [59, 125] on div "Inbox" at bounding box center [49, 119] width 26 height 30
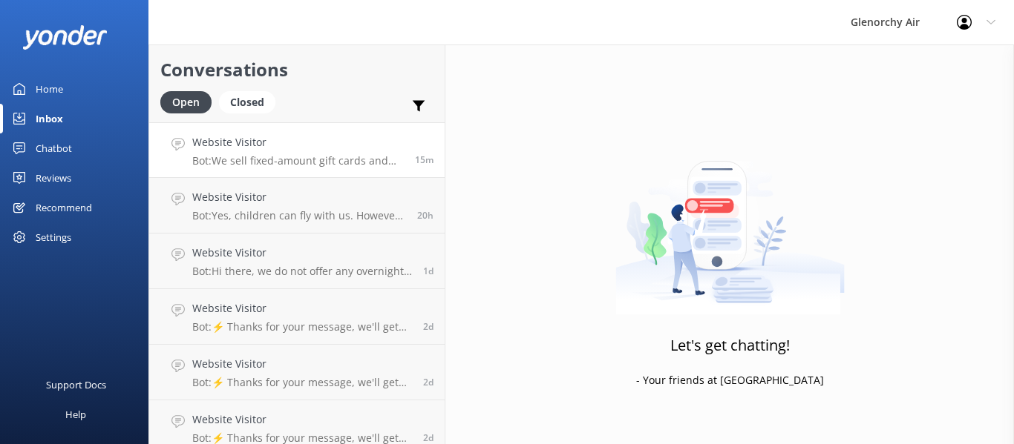
click at [237, 153] on div "Website Visitor Bot: We sell fixed-amount gift cards and gift cards for select …" at bounding box center [297, 150] width 211 height 32
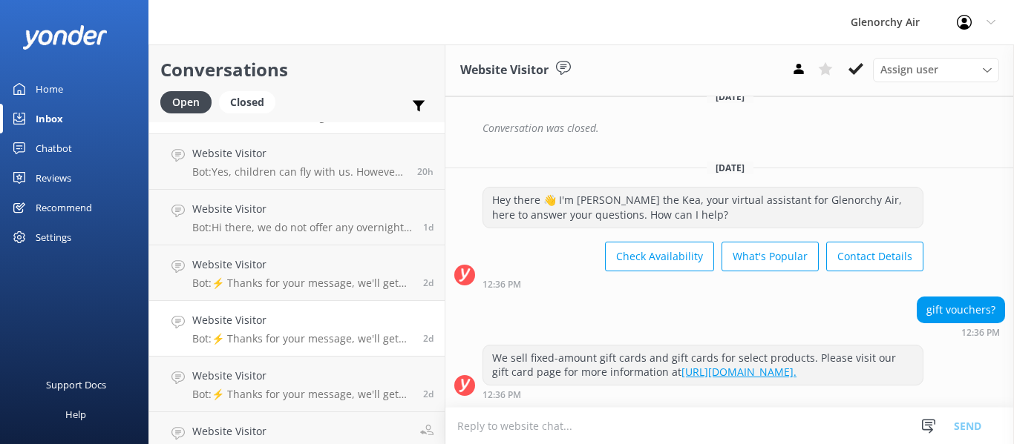
scroll to position [68, 0]
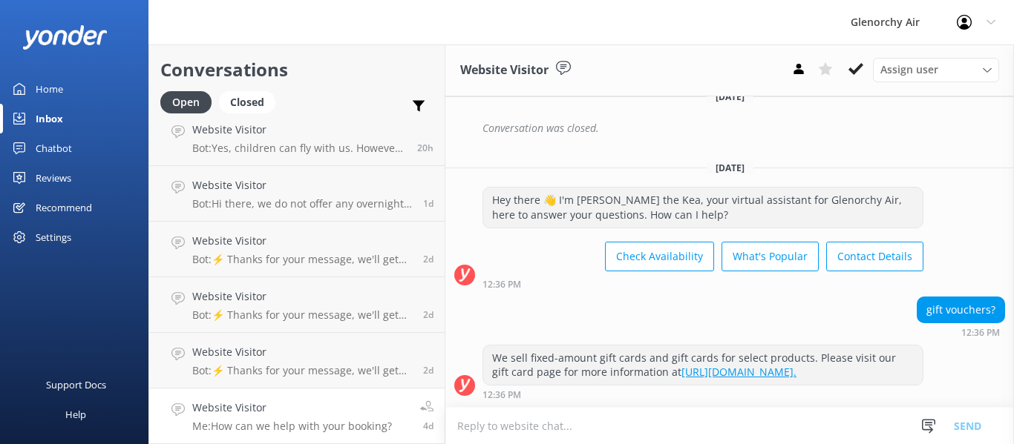
click at [226, 418] on div "Website Visitor Me: How can we help with your booking?" at bounding box center [292, 416] width 200 height 33
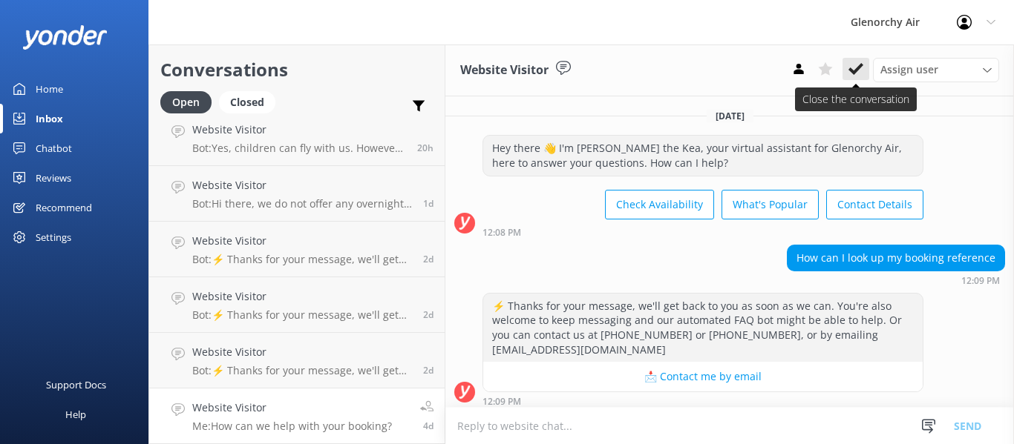
click at [853, 73] on use at bounding box center [855, 69] width 15 height 12
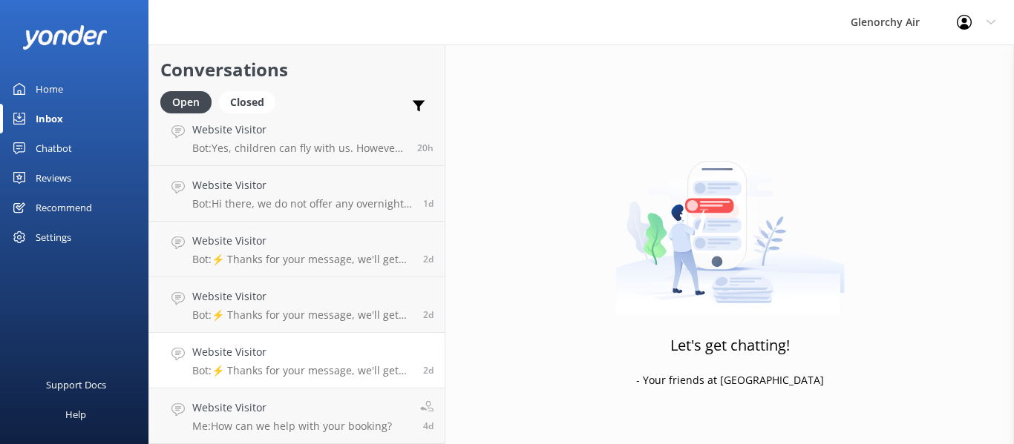
scroll to position [12, 0]
click at [284, 419] on div "Website Visitor Bot: ⚡ Thanks for your message, we'll get back to you as soon a…" at bounding box center [302, 416] width 220 height 33
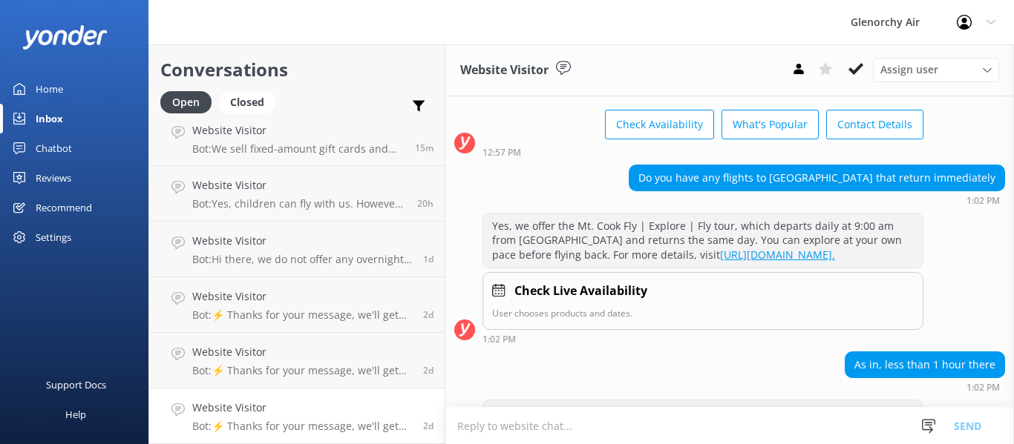
scroll to position [209, 0]
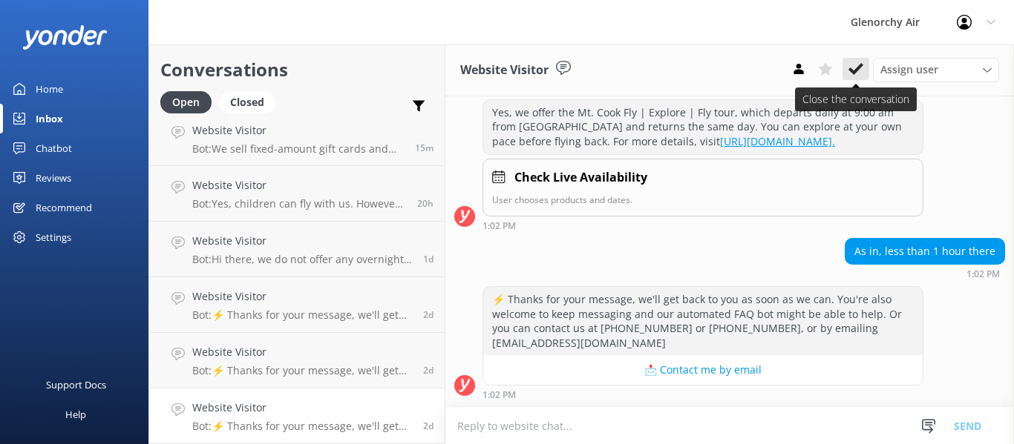
click at [846, 68] on button at bounding box center [855, 69] width 27 height 22
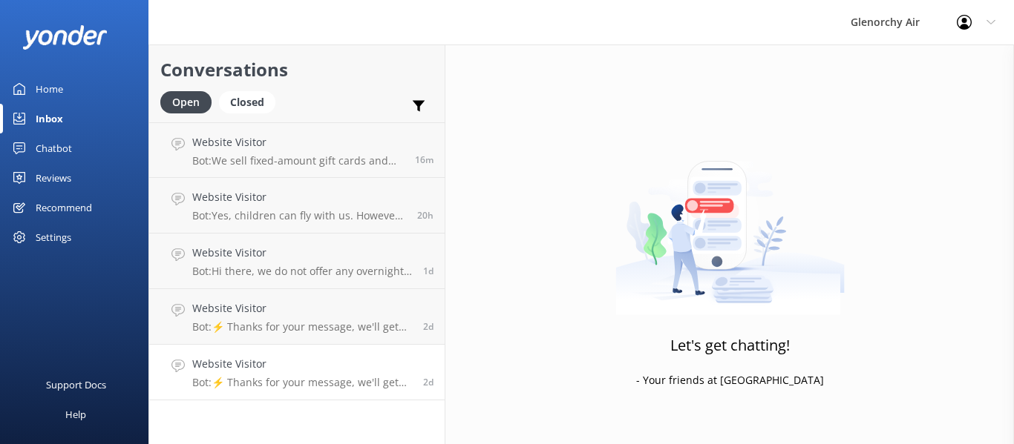
click at [261, 370] on h4 "Website Visitor" at bounding box center [302, 364] width 220 height 16
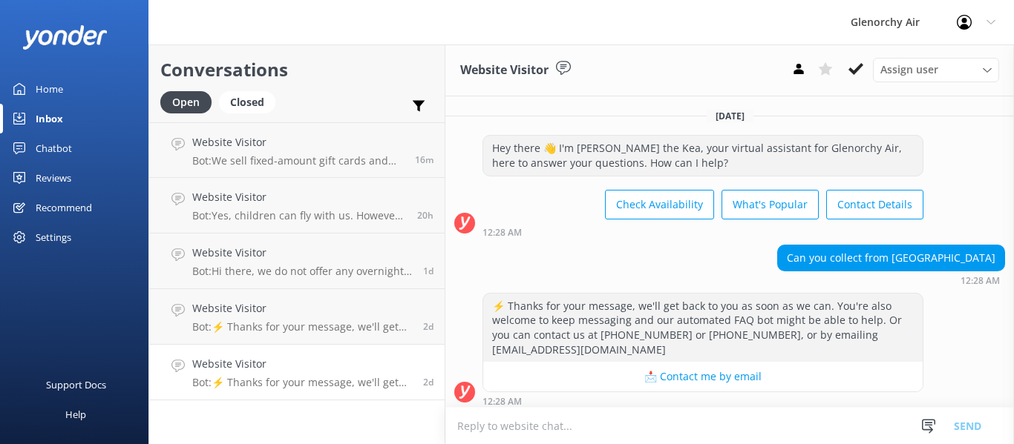
scroll to position [7, 0]
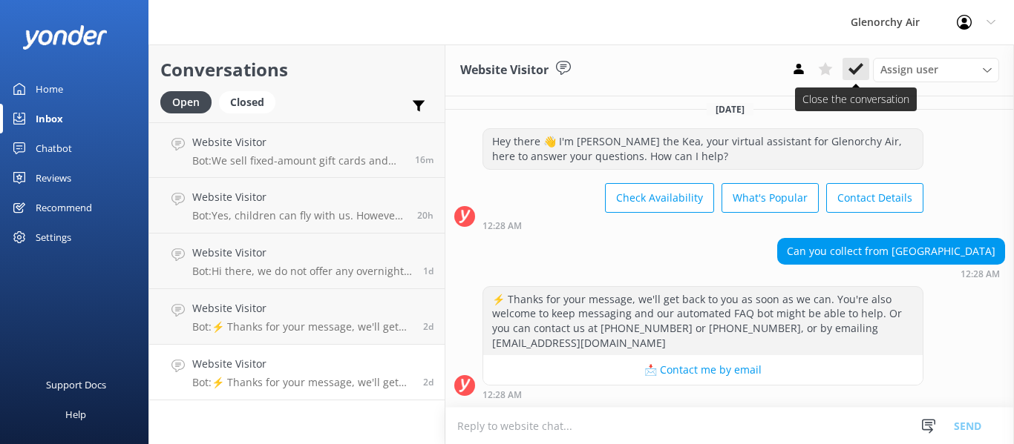
click at [851, 70] on use at bounding box center [855, 69] width 15 height 12
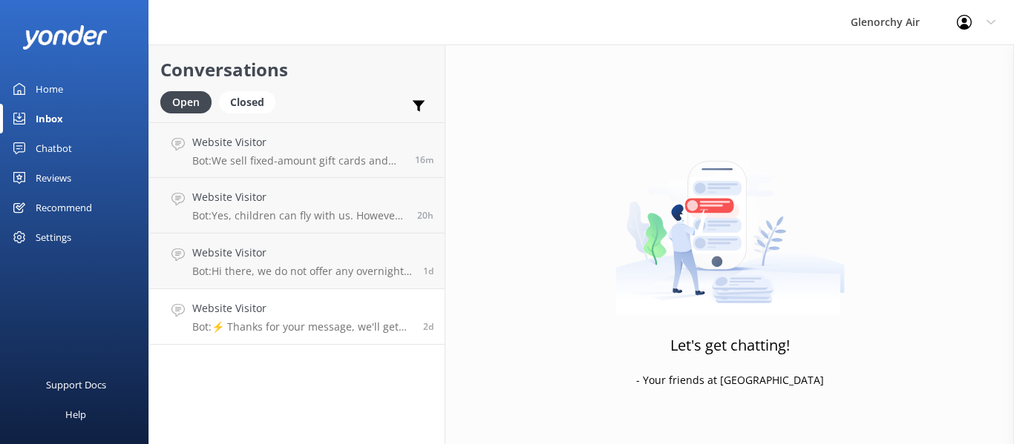
click at [267, 326] on p "Bot: ⚡ Thanks for your message, we'll get back to you as soon as we can. You're…" at bounding box center [302, 327] width 220 height 13
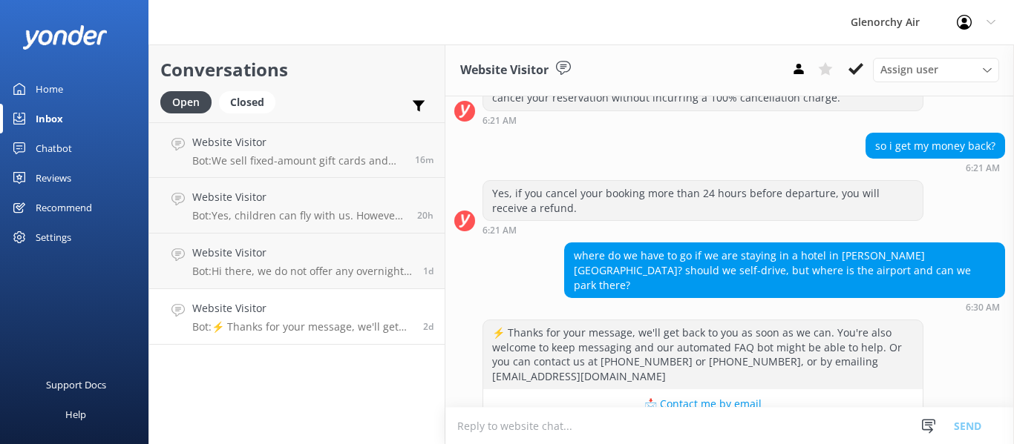
scroll to position [661, 0]
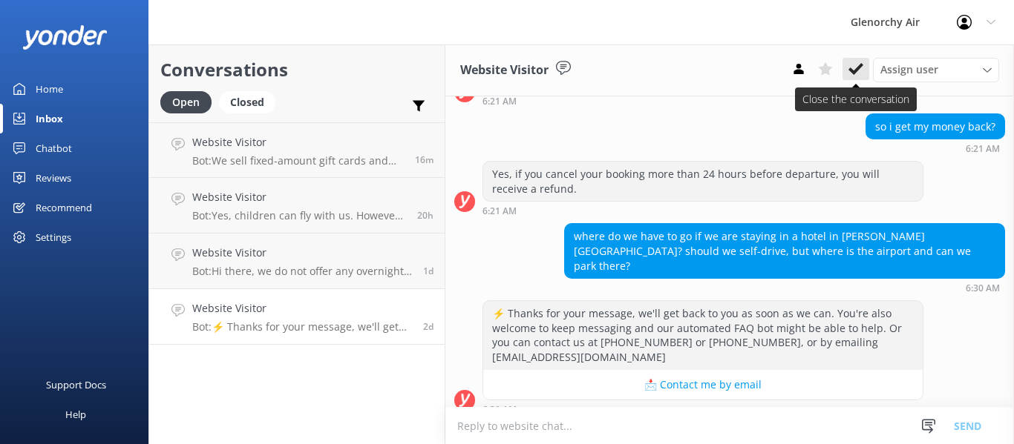
click at [859, 71] on icon at bounding box center [855, 69] width 15 height 15
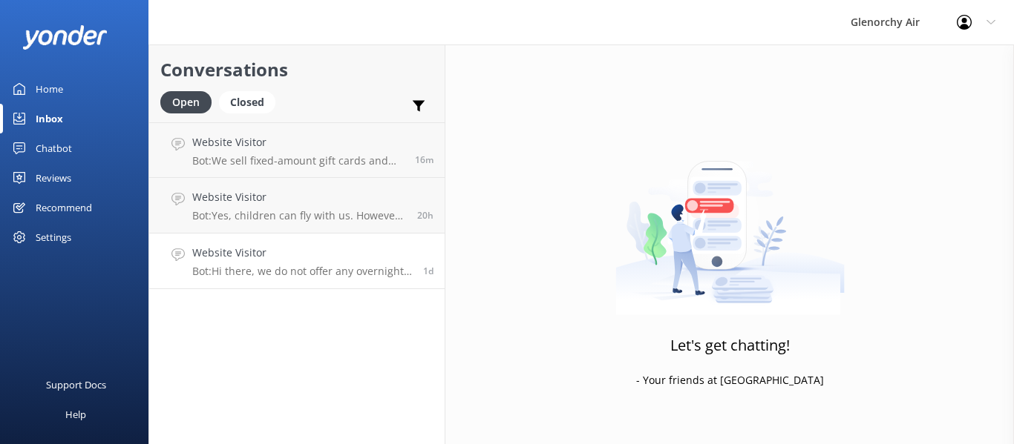
click at [295, 272] on p "Bot: Hi there, we do not offer any overnight products in [GEOGRAPHIC_DATA] or a…" at bounding box center [302, 271] width 220 height 13
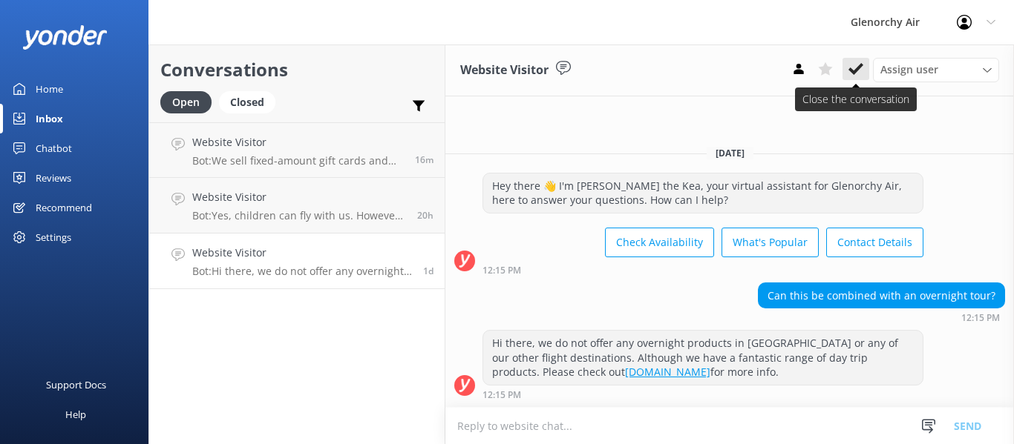
click at [853, 73] on use at bounding box center [855, 69] width 15 height 12
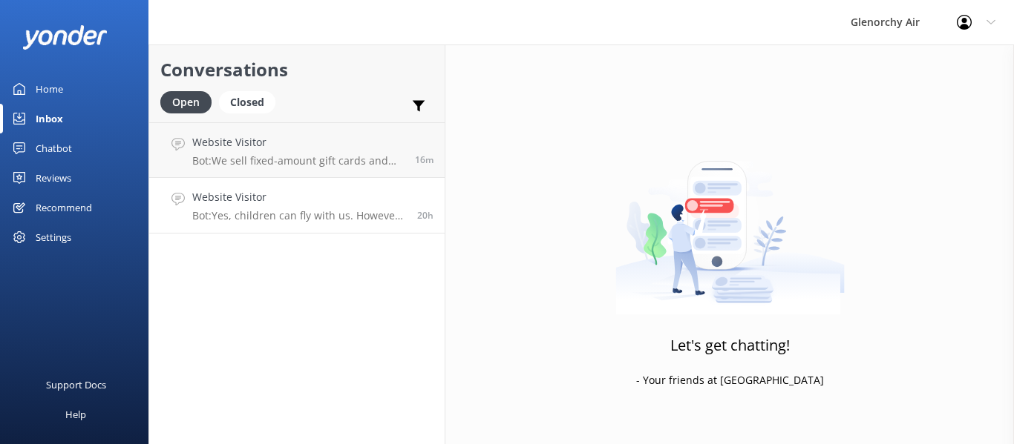
click at [286, 209] on div "Website Visitor Bot: Yes, children can fly with us. However, please ensure that…" at bounding box center [299, 205] width 214 height 33
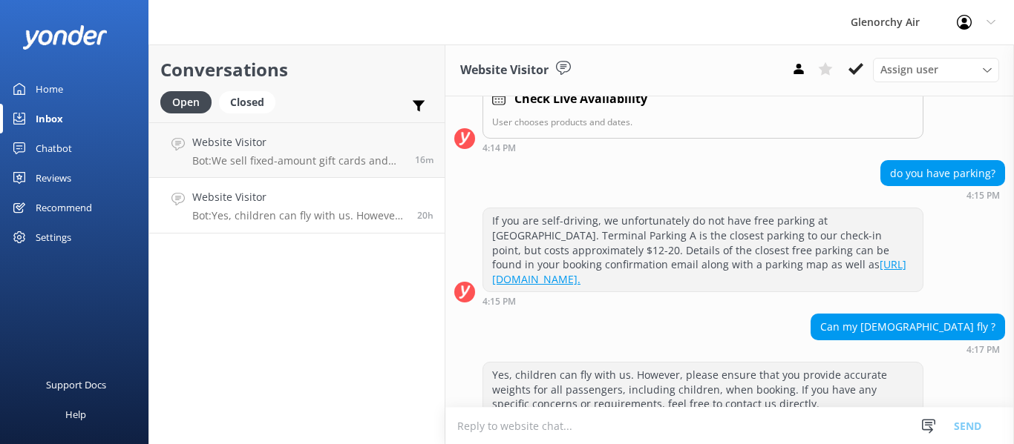
scroll to position [444, 0]
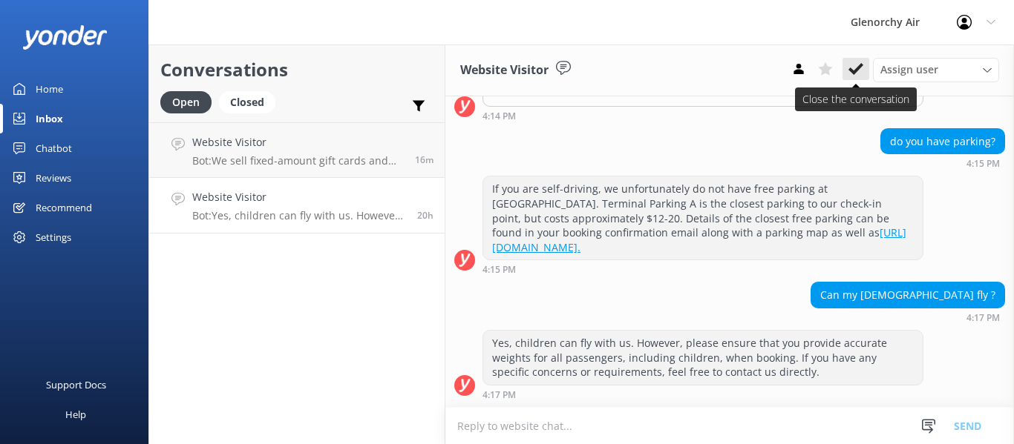
click at [854, 64] on icon at bounding box center [855, 69] width 15 height 15
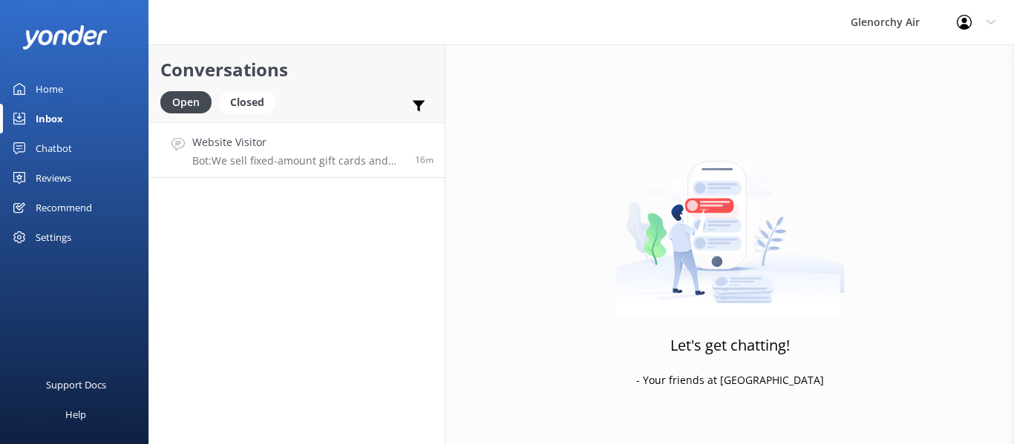
click at [313, 160] on p "Bot: We sell fixed-amount gift cards and gift cards for select products. Please…" at bounding box center [297, 160] width 211 height 13
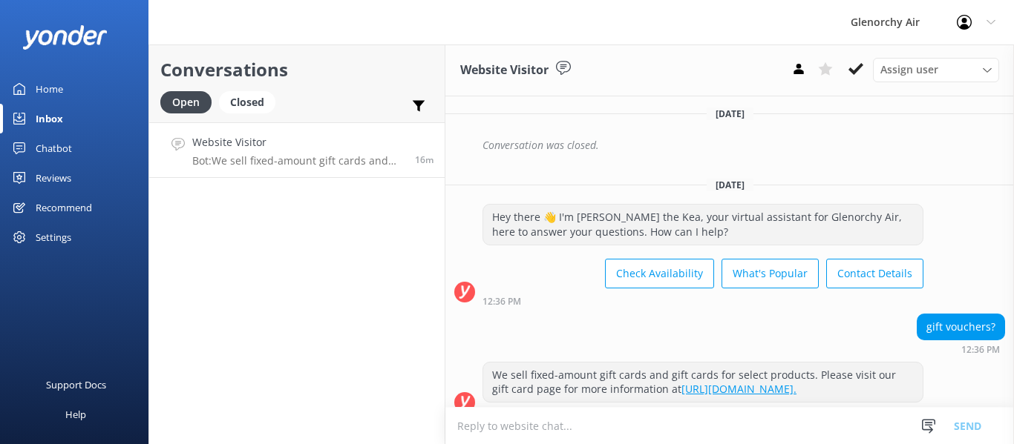
scroll to position [332, 0]
